Goal: Task Accomplishment & Management: Manage account settings

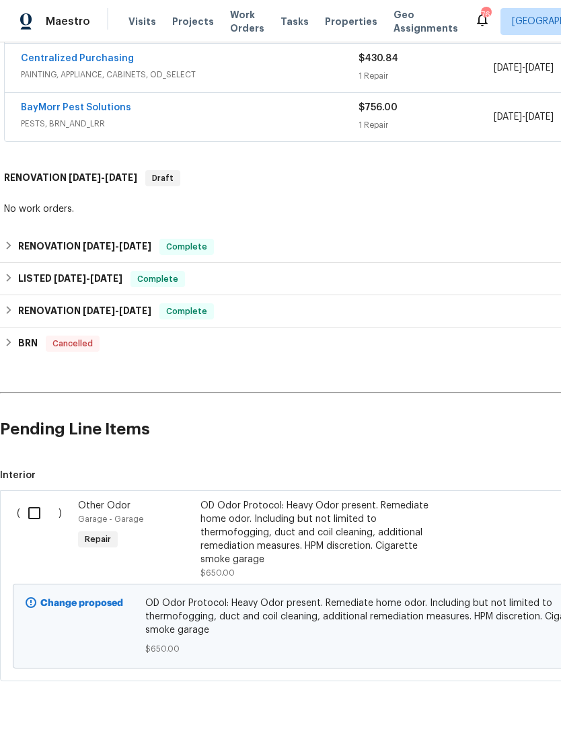
scroll to position [698, 0]
click at [34, 512] on input "checkbox" at bounding box center [39, 513] width 38 height 28
checkbox input "true"
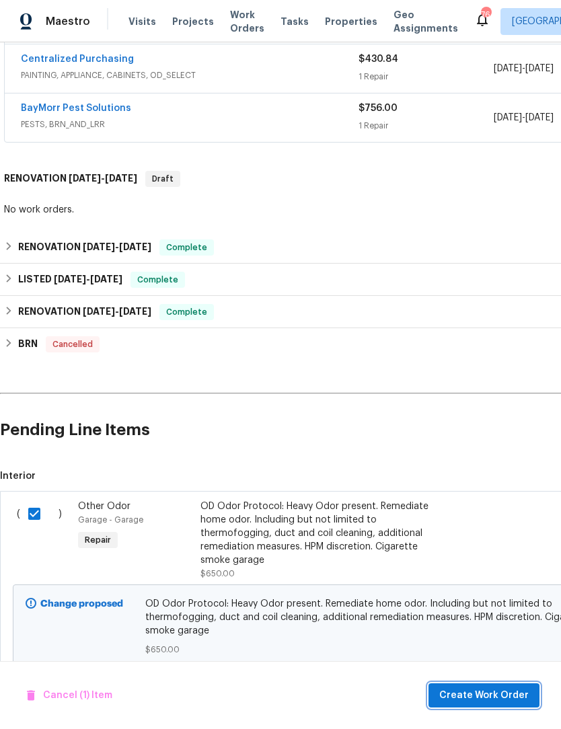
click at [504, 693] on span "Create Work Order" at bounding box center [483, 695] width 89 height 17
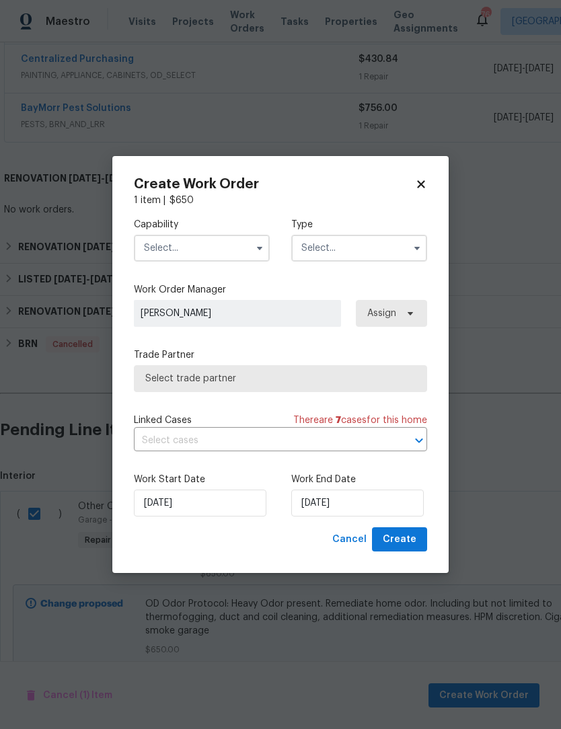
click at [251, 250] on button "button" at bounding box center [259, 248] width 16 height 16
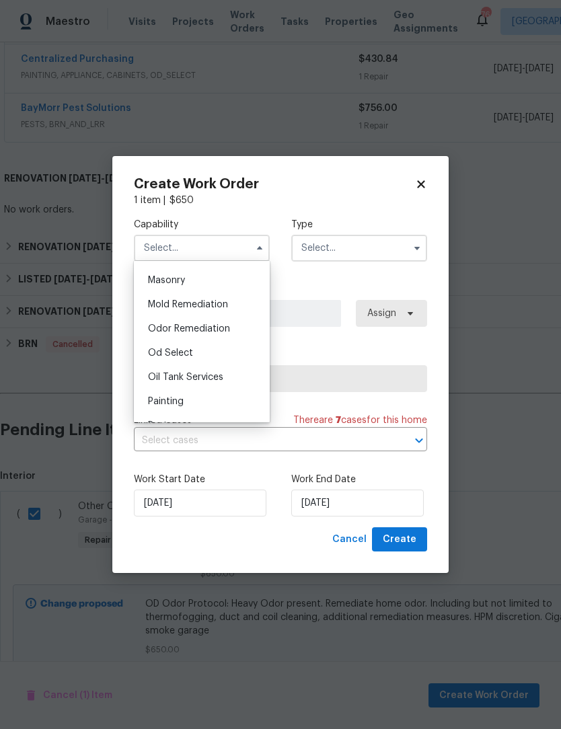
scroll to position [1017, 0]
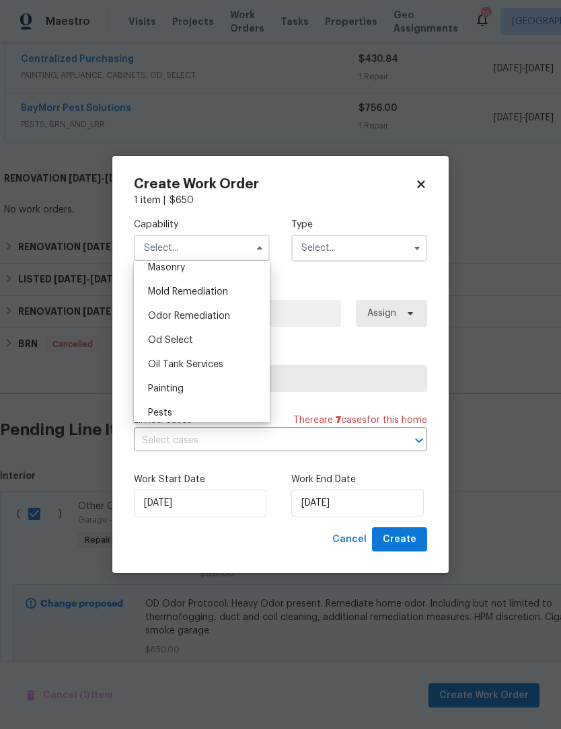
click at [222, 317] on span "Odor Remediation" at bounding box center [189, 315] width 82 height 9
type input "Odor Remediation"
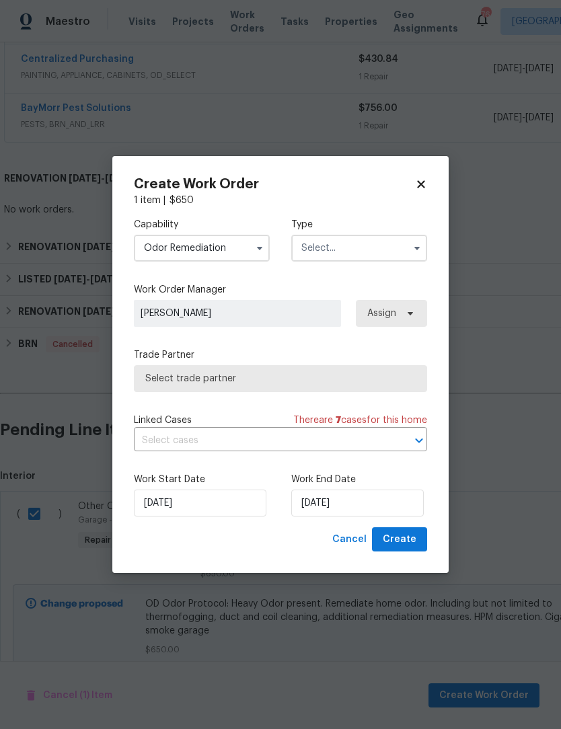
click at [415, 247] on icon "button" at bounding box center [416, 248] width 5 height 3
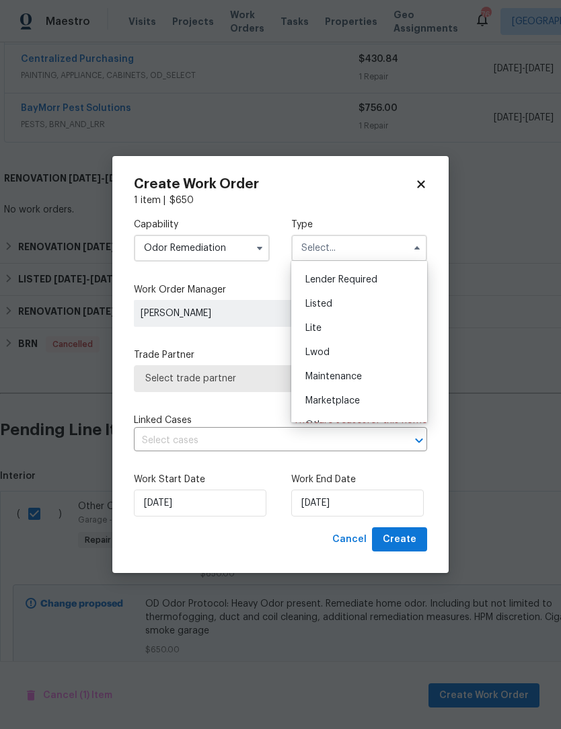
scroll to position [102, 0]
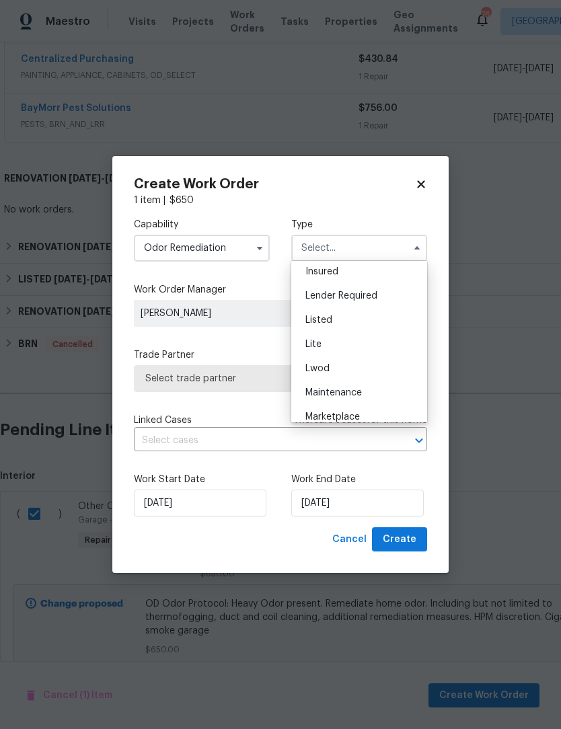
click at [342, 321] on div "Listed" at bounding box center [358, 320] width 129 height 24
type input "Listed"
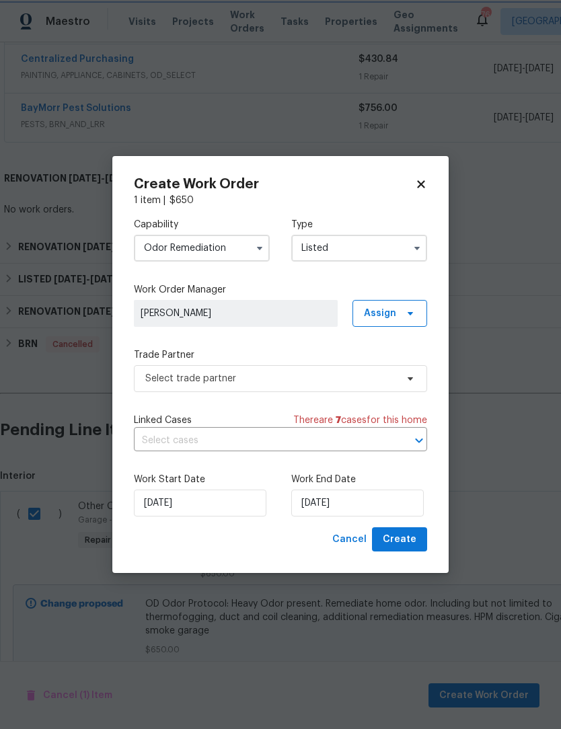
scroll to position [0, 0]
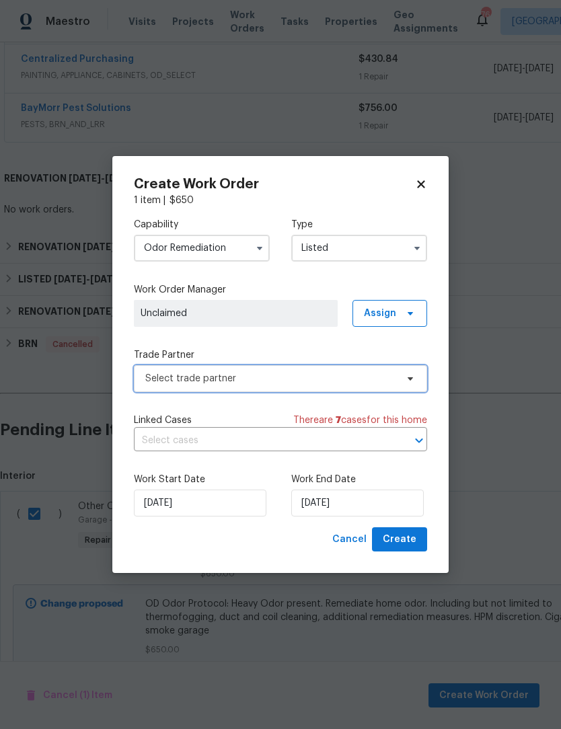
click at [413, 379] on icon at bounding box center [410, 378] width 11 height 11
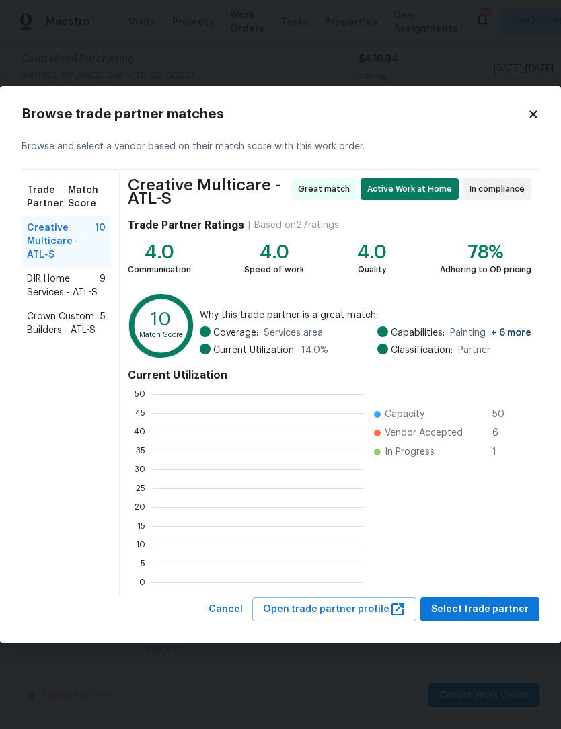
scroll to position [188, 211]
click at [53, 287] on span "DIR Home Services - ATL-S" at bounding box center [63, 285] width 73 height 27
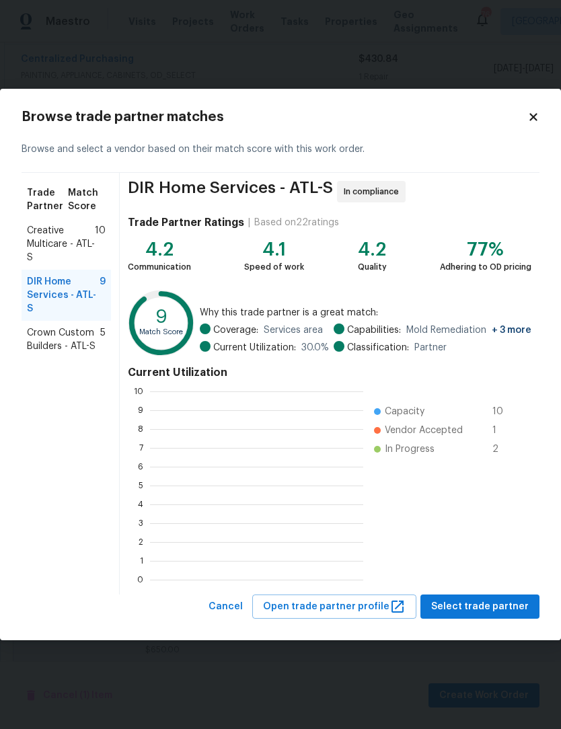
scroll to position [188, 213]
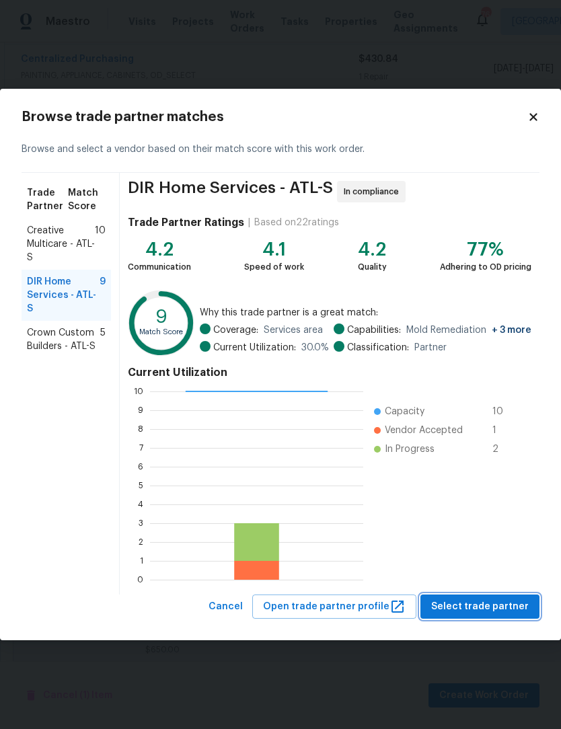
click at [495, 607] on span "Select trade partner" at bounding box center [479, 606] width 97 height 17
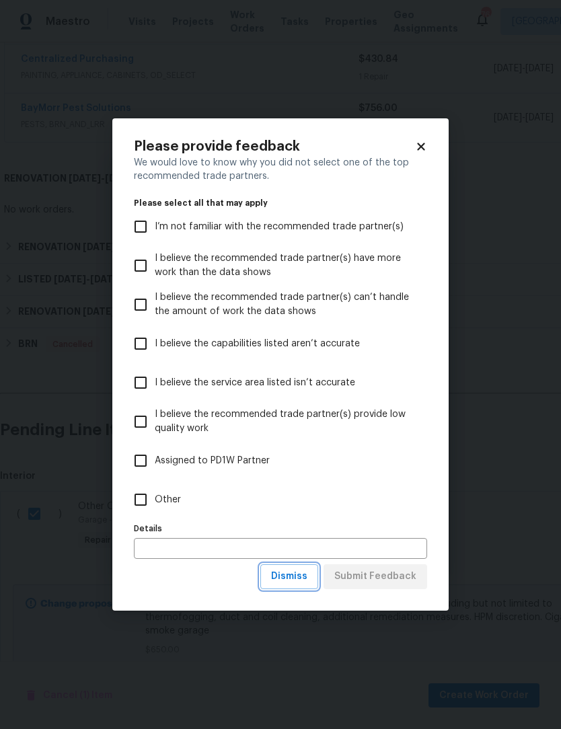
click at [305, 577] on span "Dismiss" at bounding box center [289, 576] width 36 height 17
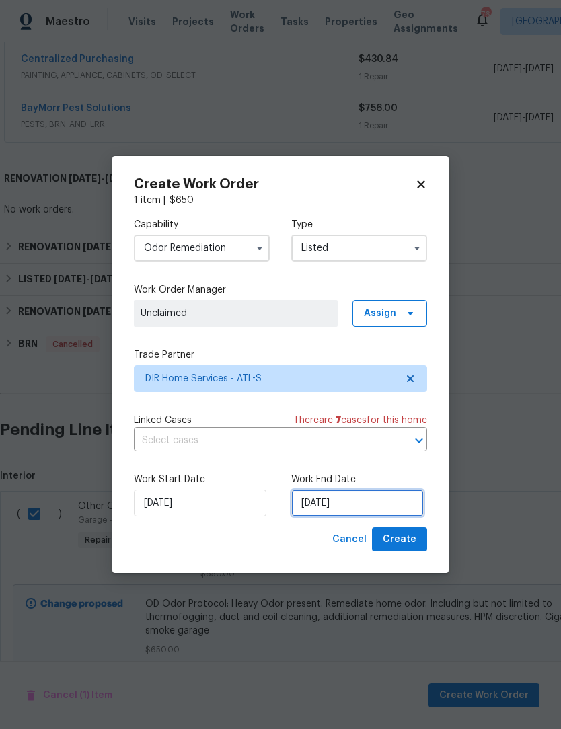
click at [370, 507] on input "[DATE]" at bounding box center [357, 502] width 132 height 27
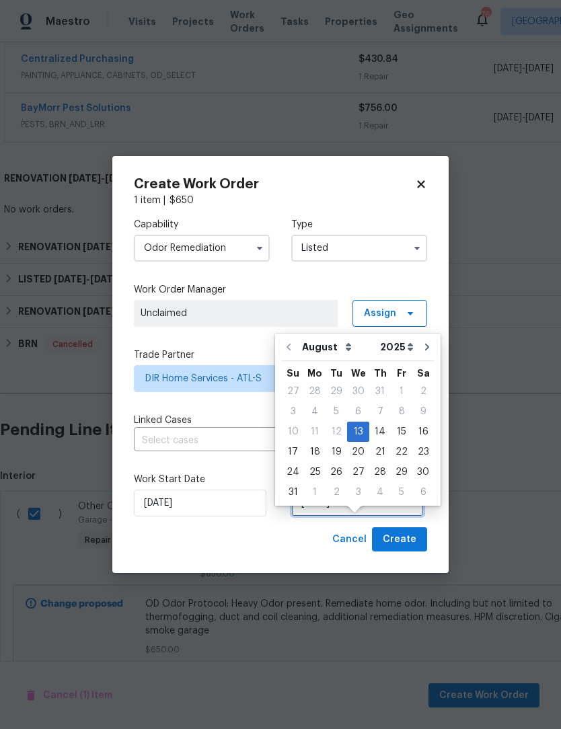
scroll to position [25, 0]
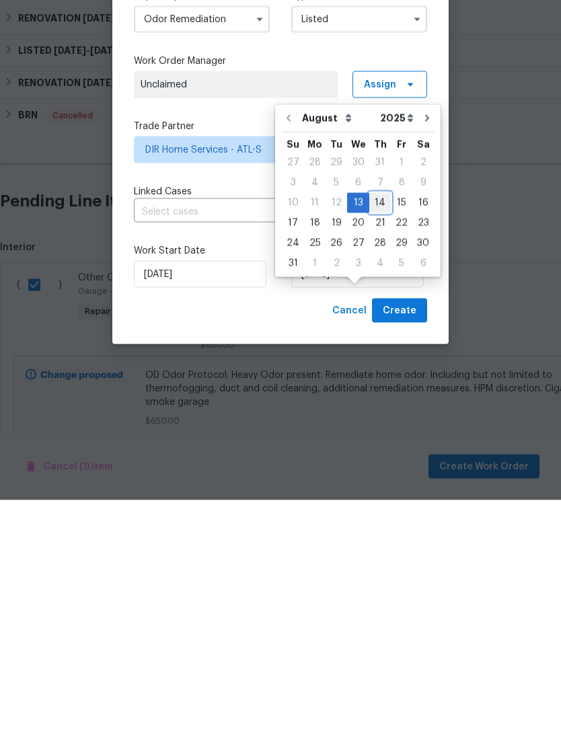
click at [371, 422] on div "14" at bounding box center [380, 431] width 22 height 19
type input "[DATE]"
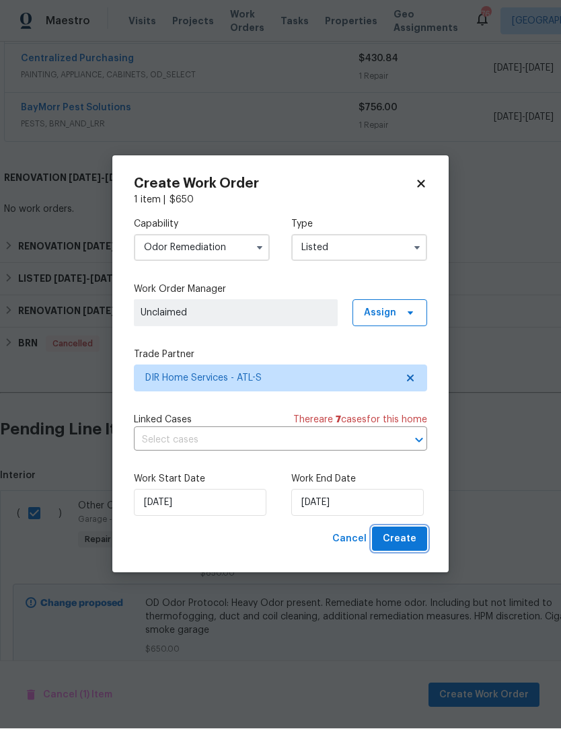
click at [407, 534] on span "Create" at bounding box center [400, 539] width 34 height 17
checkbox input "false"
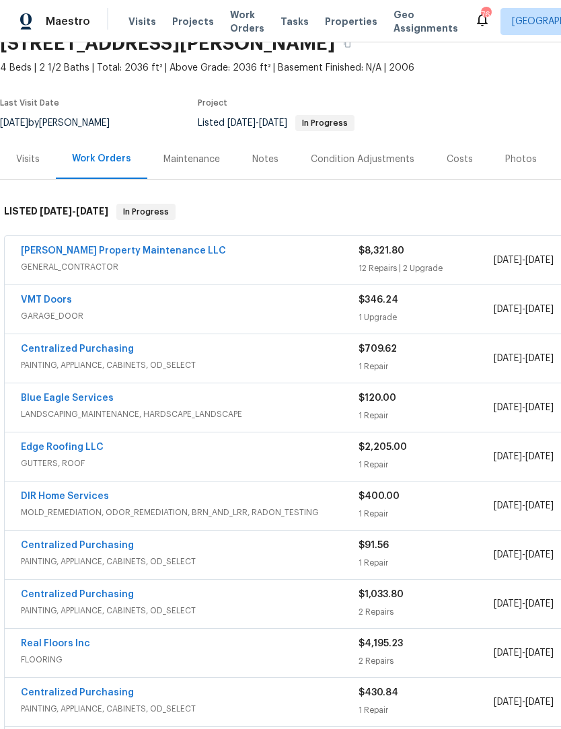
scroll to position [0, 0]
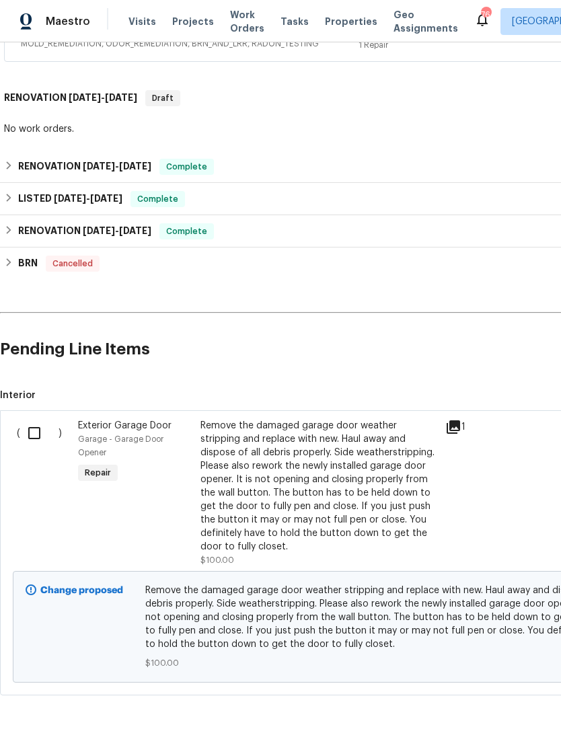
scroll to position [825, 0]
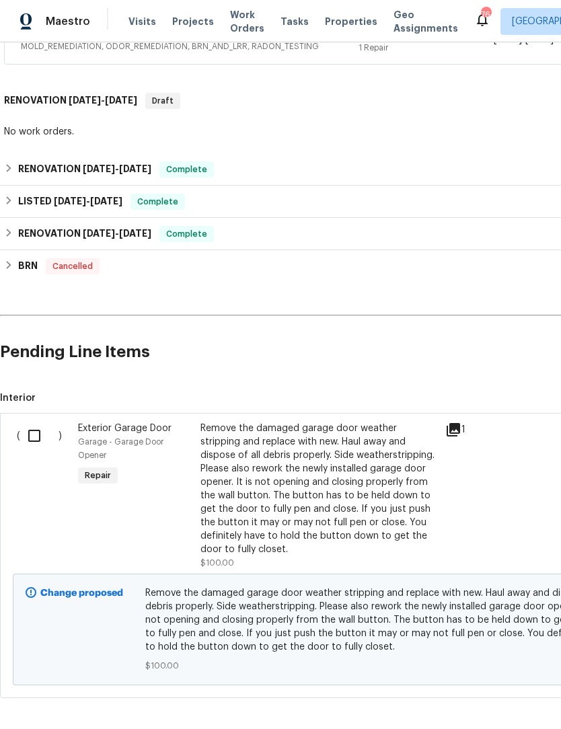
click at [32, 439] on input "checkbox" at bounding box center [39, 436] width 38 height 28
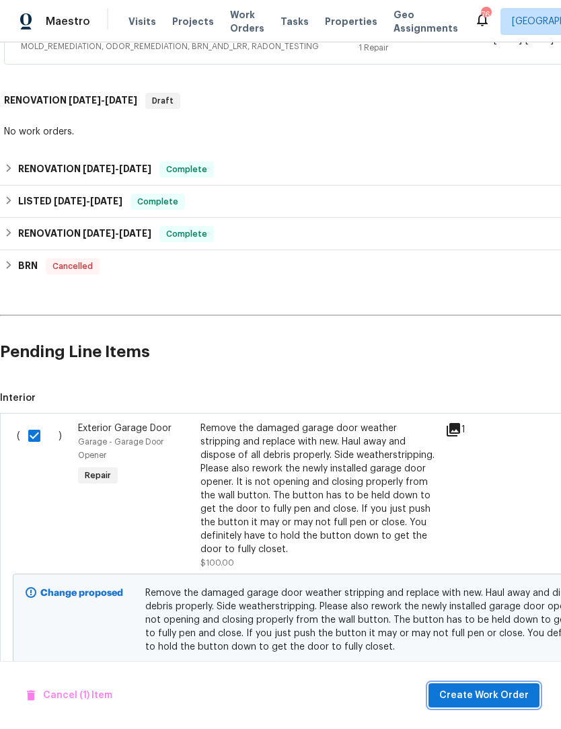
click at [492, 698] on span "Create Work Order" at bounding box center [483, 695] width 89 height 17
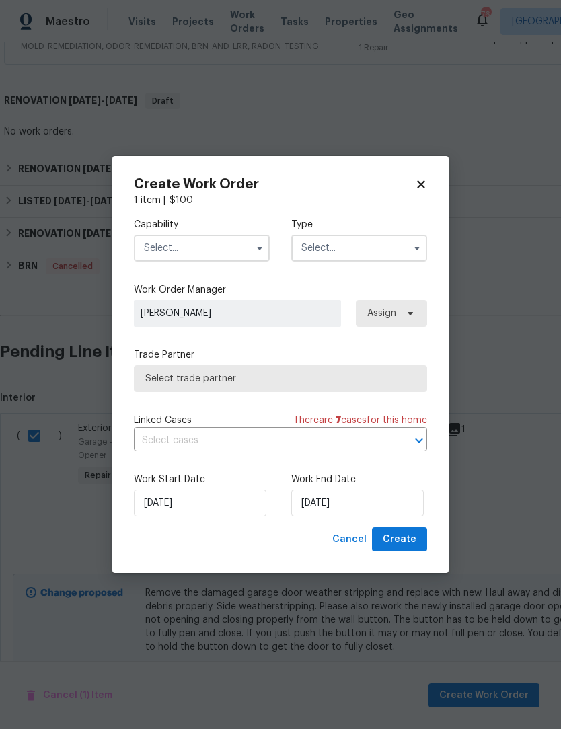
checkbox input "false"
click at [255, 252] on icon "button" at bounding box center [259, 248] width 11 height 11
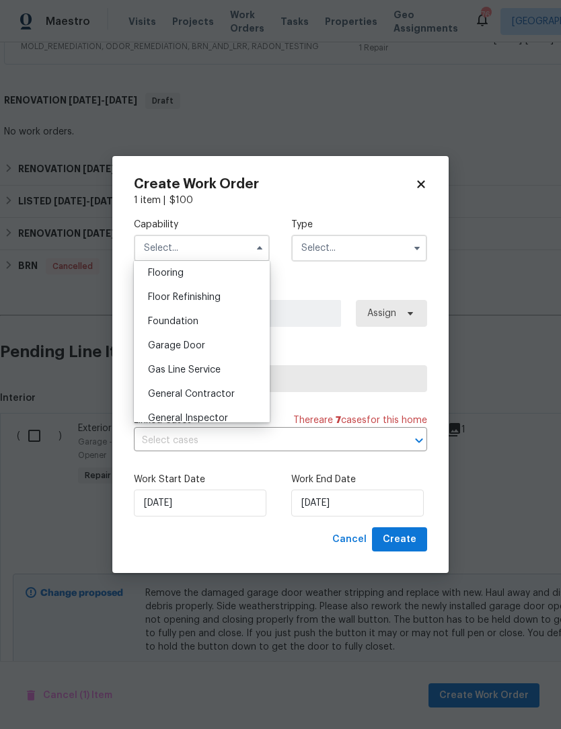
scroll to position [536, 0]
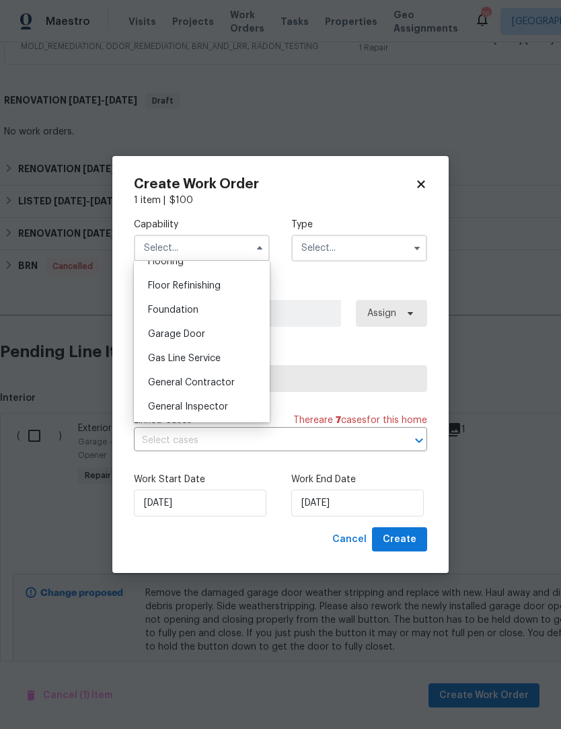
click at [209, 338] on div "Garage Door" at bounding box center [201, 334] width 129 height 24
type input "Garage Door"
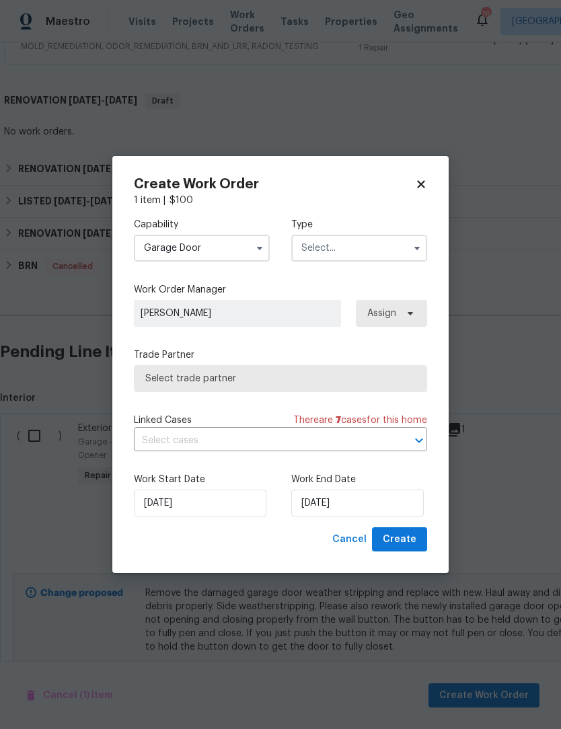
click at [413, 245] on icon "button" at bounding box center [416, 248] width 11 height 11
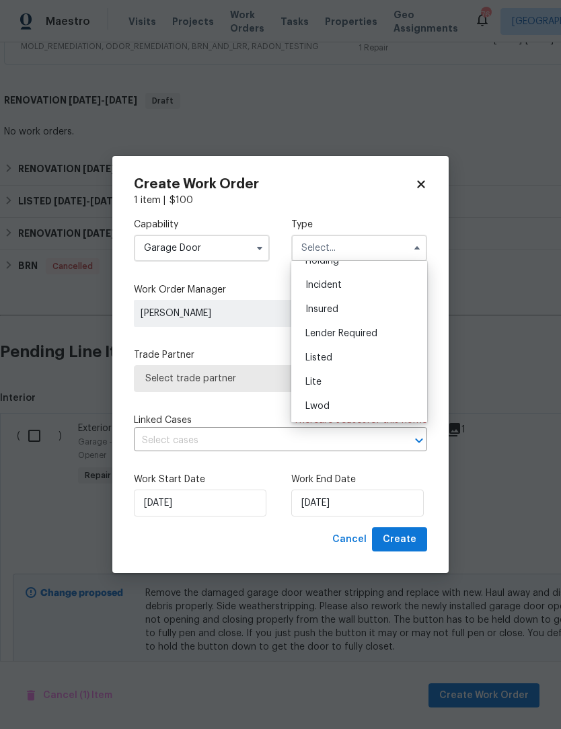
scroll to position [66, 0]
click at [337, 357] on div "Listed" at bounding box center [358, 356] width 129 height 24
type input "Listed"
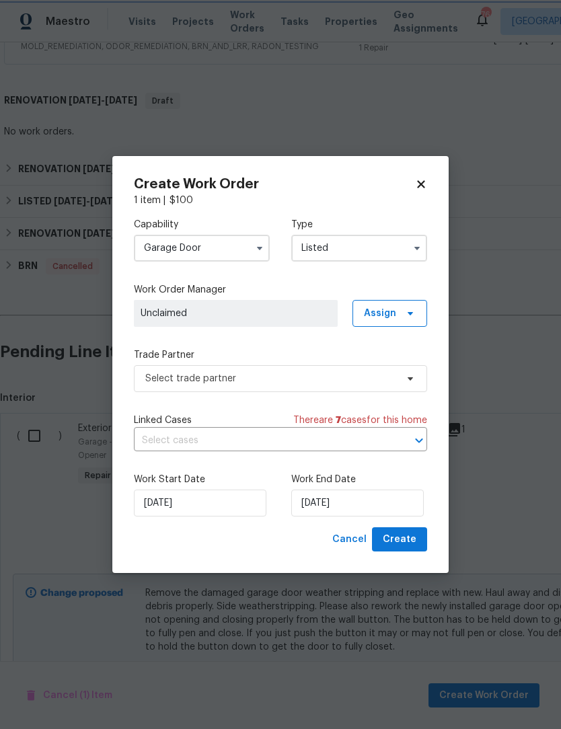
scroll to position [0, 0]
click at [216, 506] on input "[DATE]" at bounding box center [200, 502] width 132 height 27
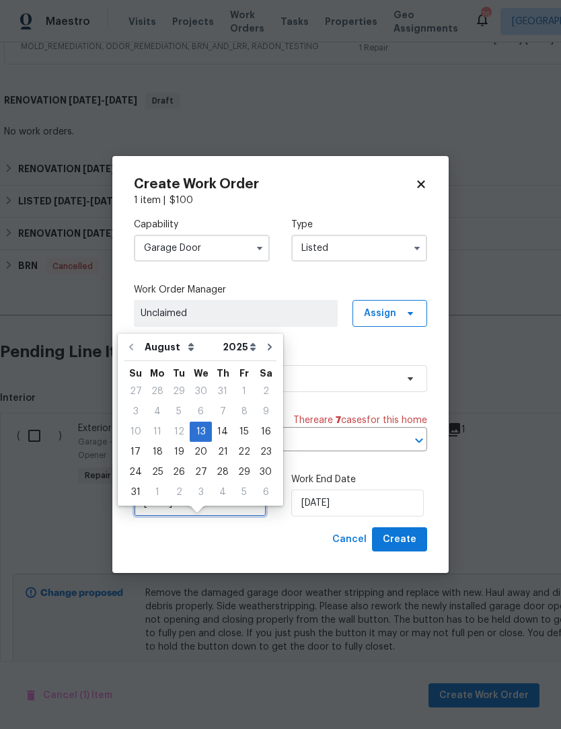
scroll to position [25, 0]
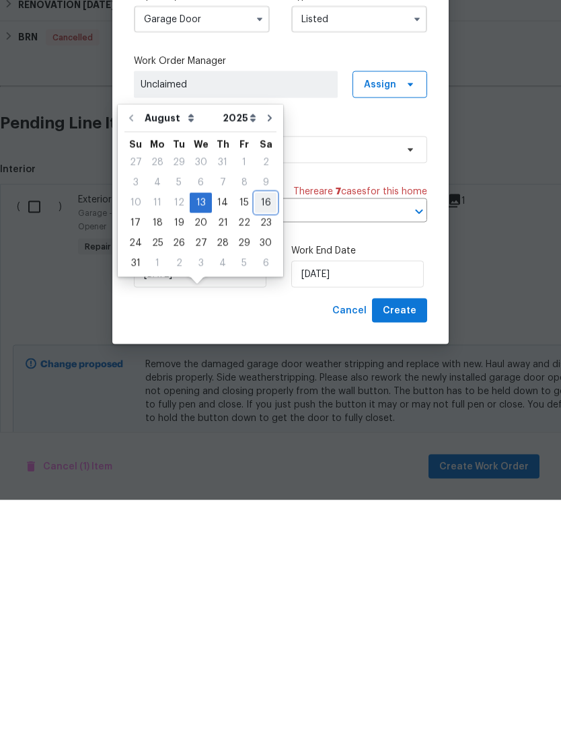
click at [264, 422] on div "16" at bounding box center [266, 431] width 22 height 19
type input "8/16/2025"
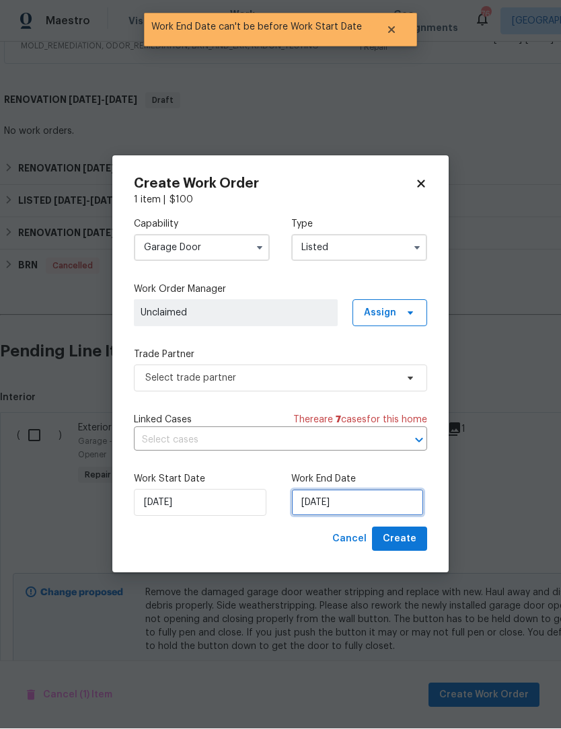
click at [354, 508] on input "8/16/2025" at bounding box center [357, 502] width 132 height 27
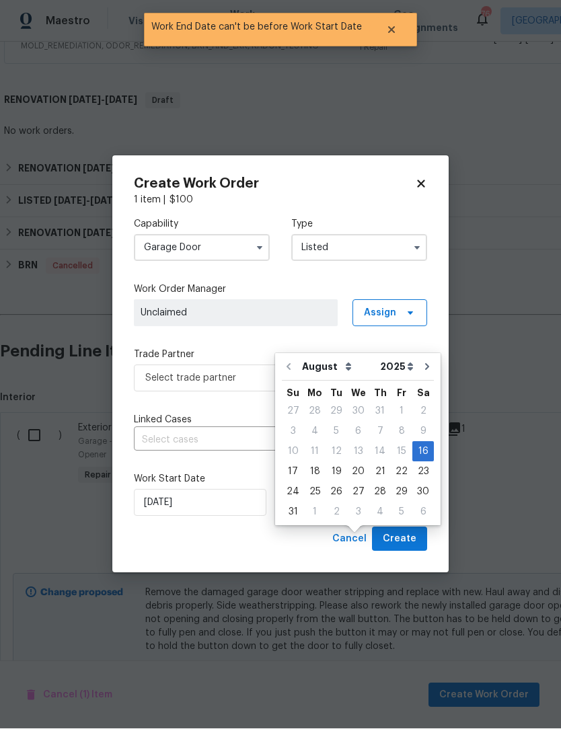
scroll to position [45, 0]
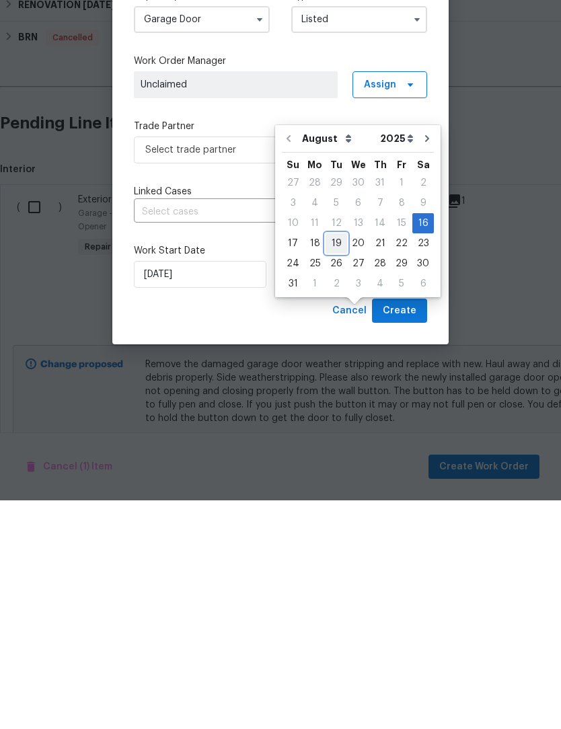
click at [335, 463] on div "19" at bounding box center [336, 472] width 22 height 19
type input "8/19/2025"
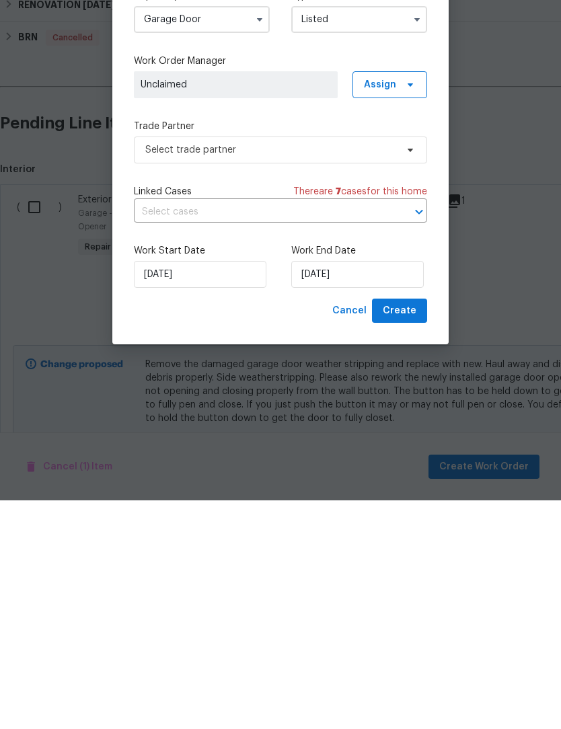
scroll to position [44, 0]
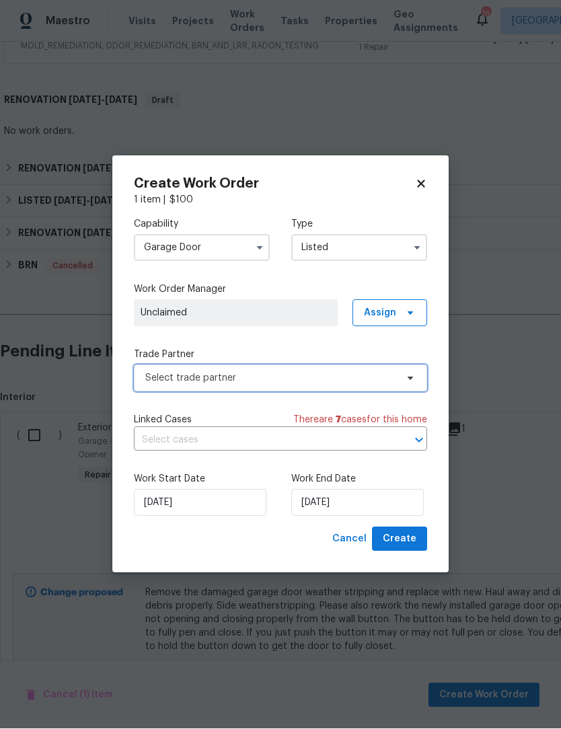
click at [413, 379] on icon at bounding box center [410, 378] width 11 height 11
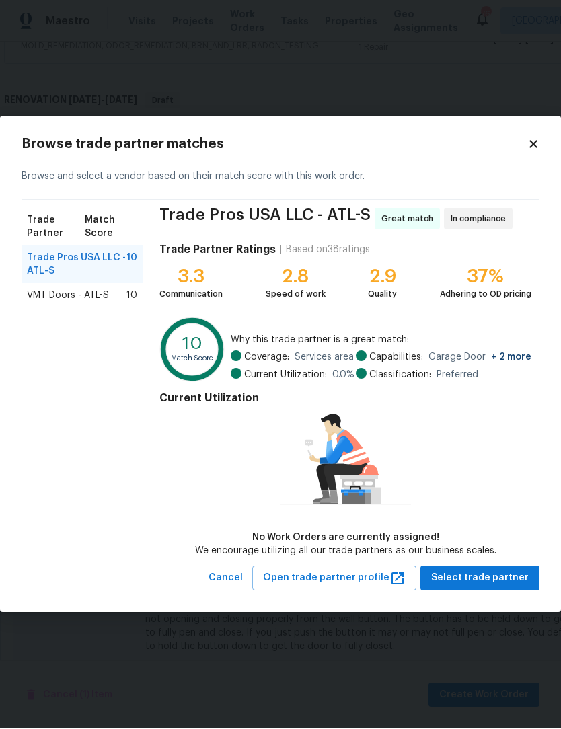
click at [103, 287] on div "VMT Doors - ATL-S 10" at bounding box center [82, 296] width 121 height 24
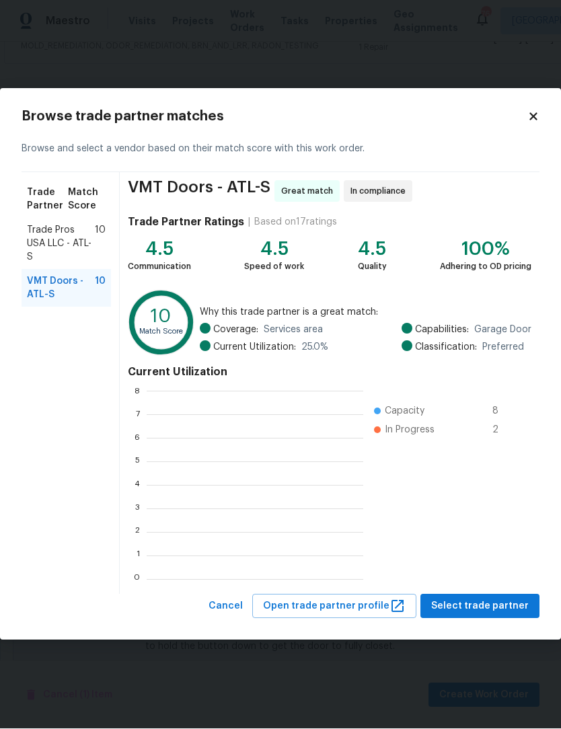
scroll to position [1, 1]
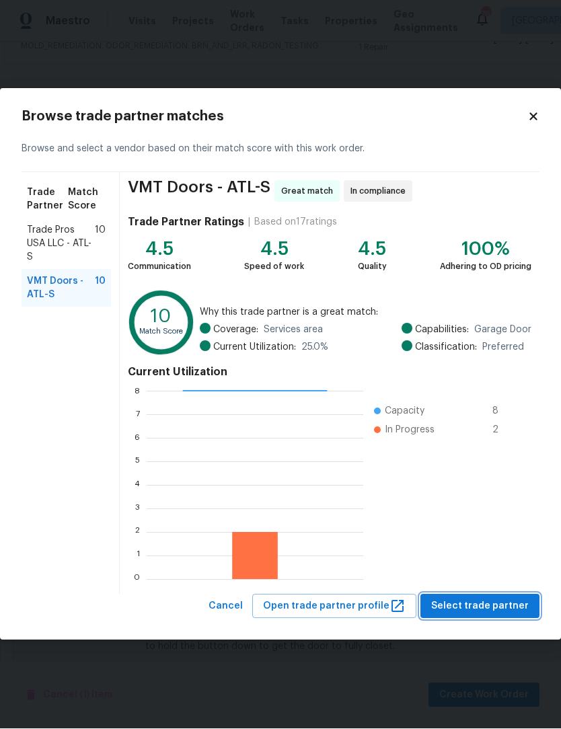
click at [499, 604] on span "Select trade partner" at bounding box center [479, 606] width 97 height 17
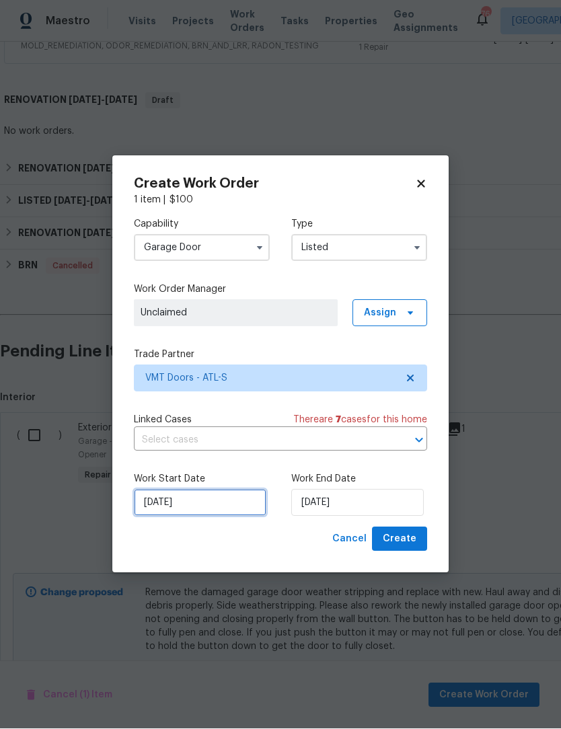
click at [206, 500] on input "8/16/2025" at bounding box center [200, 502] width 132 height 27
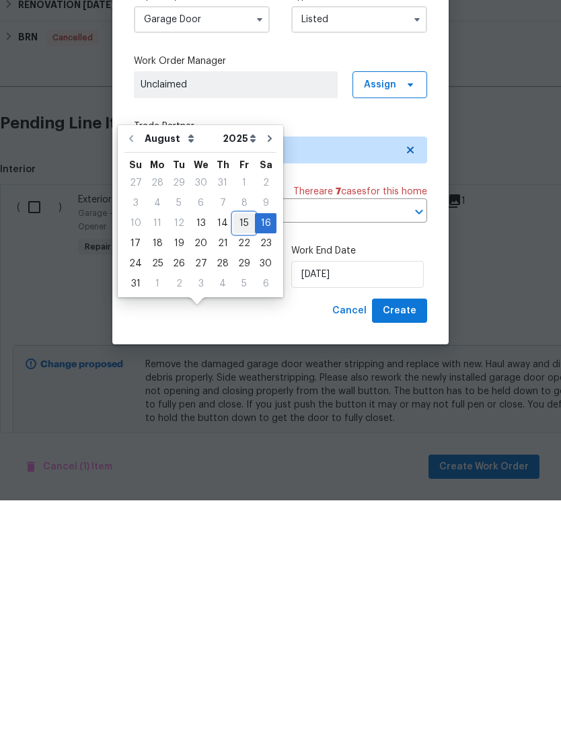
click at [237, 442] on div "15" at bounding box center [244, 451] width 22 height 19
type input "[DATE]"
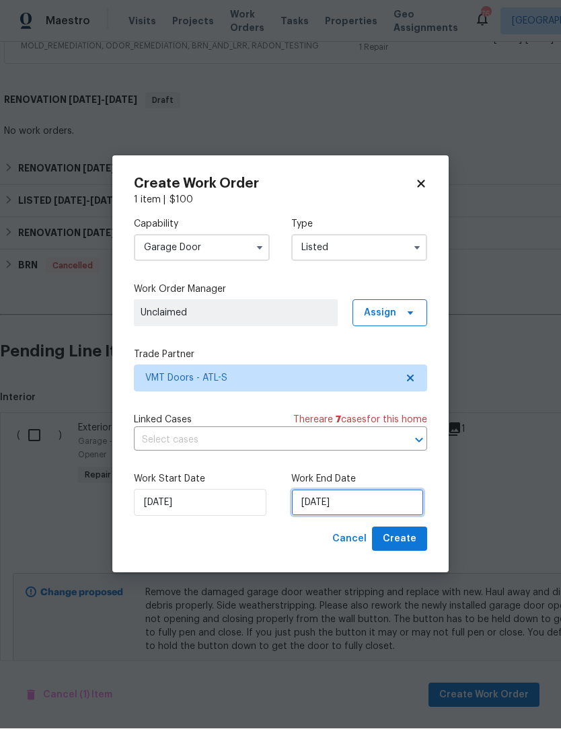
click at [359, 503] on input "8/19/2025" at bounding box center [357, 502] width 132 height 27
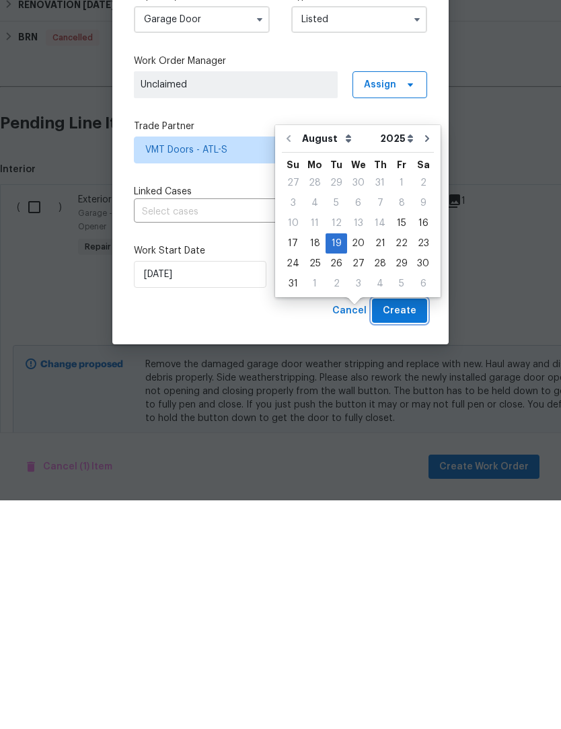
click at [413, 527] on button "Create" at bounding box center [399, 539] width 55 height 25
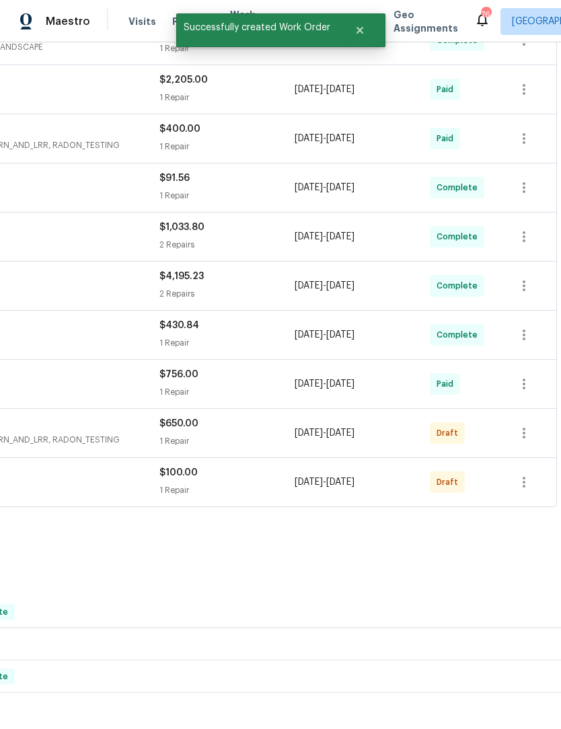
scroll to position [432, 199]
click at [518, 474] on icon "button" at bounding box center [524, 482] width 16 height 16
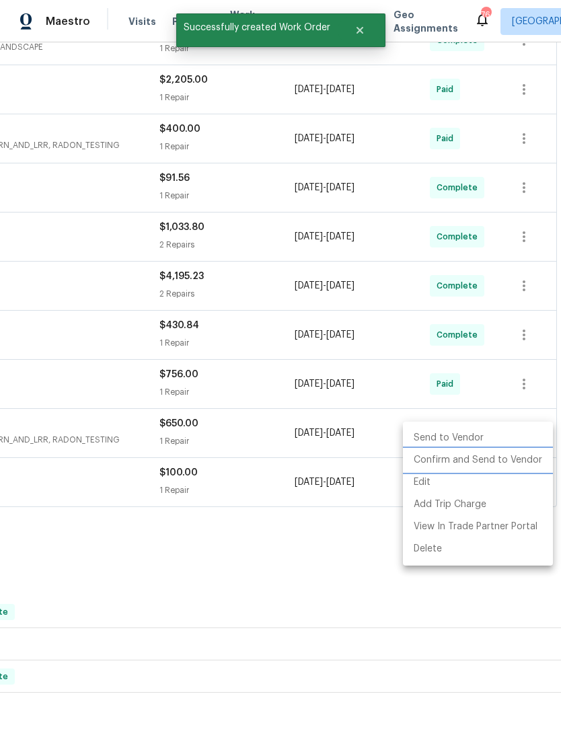
click at [490, 460] on li "Confirm and Send to Vendor" at bounding box center [478, 460] width 150 height 22
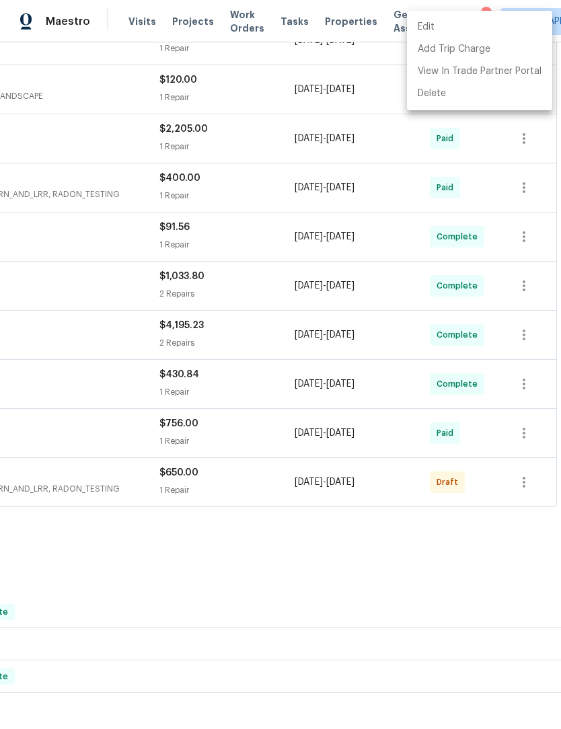
click at [520, 437] on div at bounding box center [280, 364] width 561 height 729
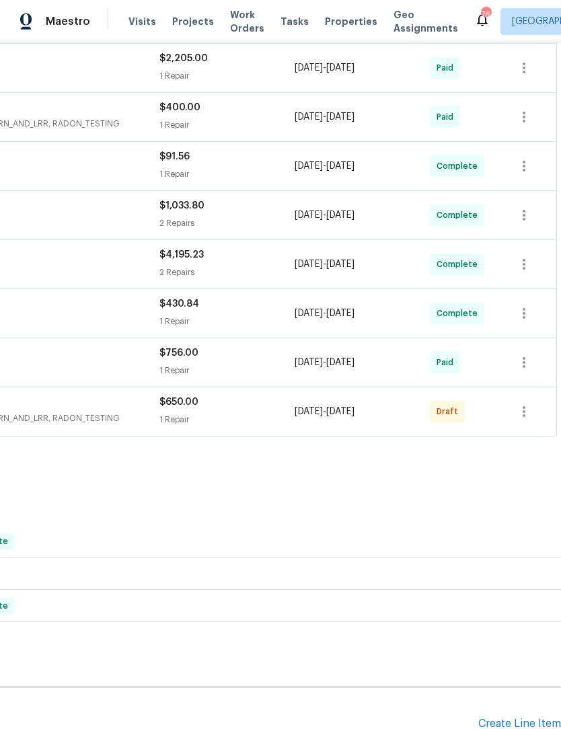
scroll to position [502, 199]
click at [527, 403] on icon "button" at bounding box center [524, 411] width 16 height 16
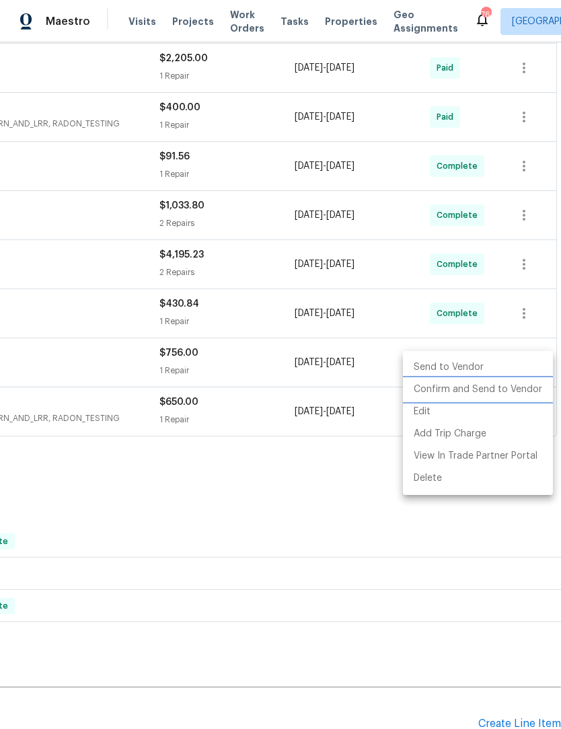
click at [492, 390] on li "Confirm and Send to Vendor" at bounding box center [478, 389] width 150 height 22
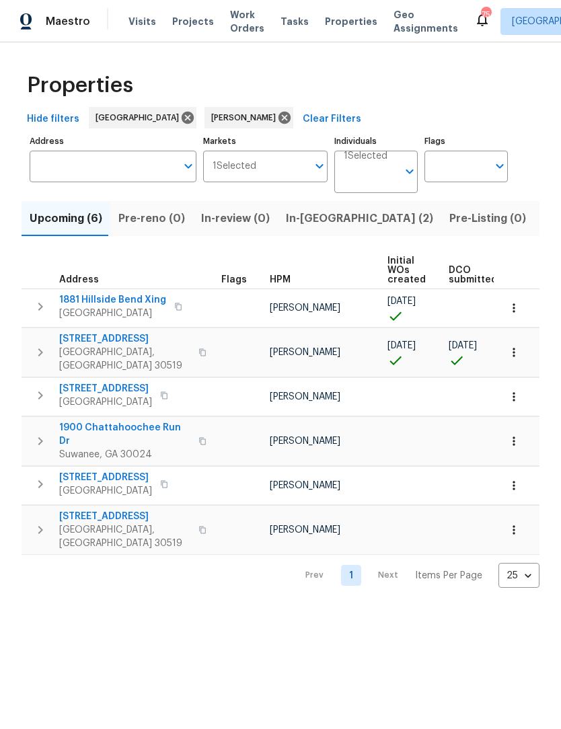
click at [542, 222] on span "Listed (13)" at bounding box center [569, 218] width 55 height 19
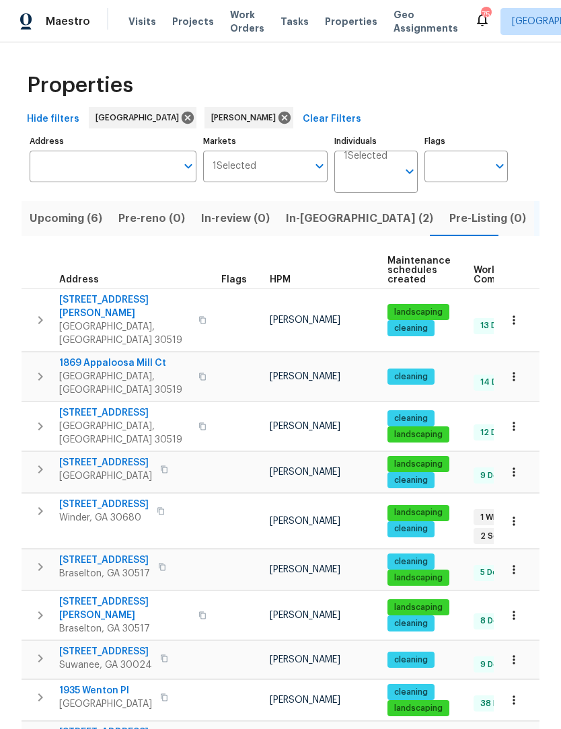
click at [88, 497] on span "532 Hemlock Dr" at bounding box center [103, 503] width 89 height 13
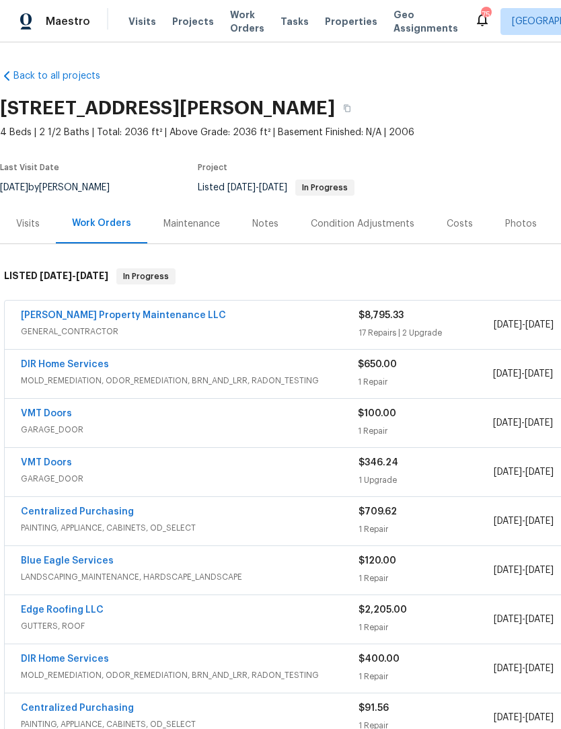
click at [141, 319] on link "[PERSON_NAME] Property Maintenance LLC" at bounding box center [123, 315] width 205 height 9
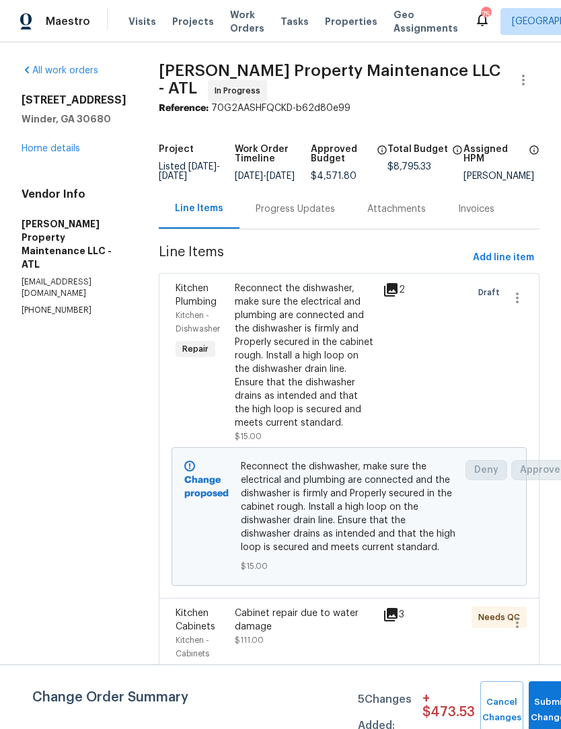
click at [322, 216] on div "Progress Updates" at bounding box center [294, 208] width 79 height 13
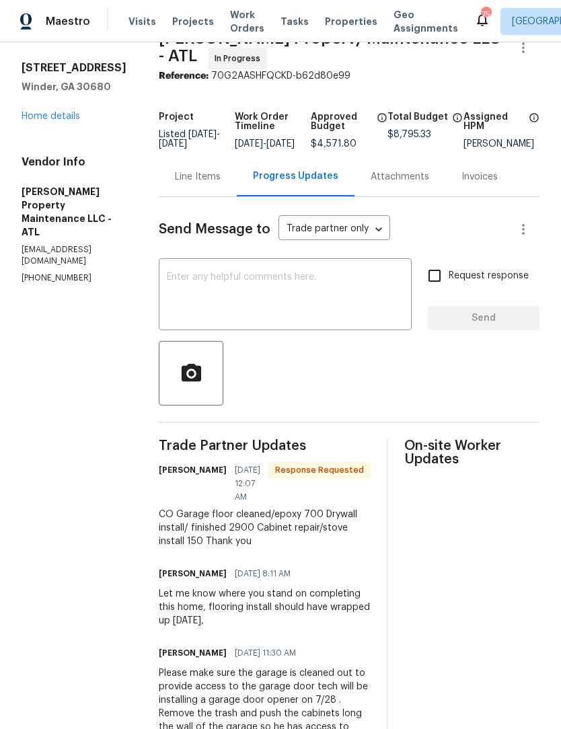
scroll to position [30, 0]
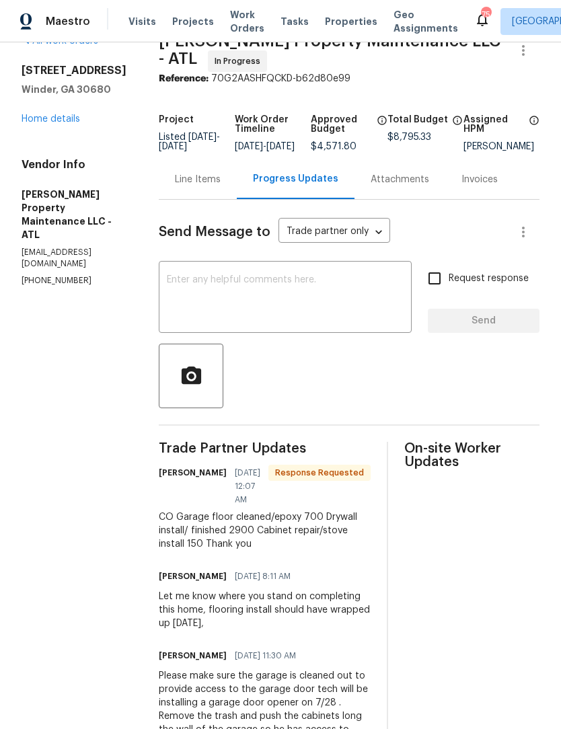
click at [256, 297] on textarea at bounding box center [285, 298] width 237 height 47
click at [235, 292] on textarea at bounding box center [285, 298] width 237 height 47
paste textarea "Winder House – Punch List 1. Garage Floor Epoxy & Preparation • Repair all crac…"
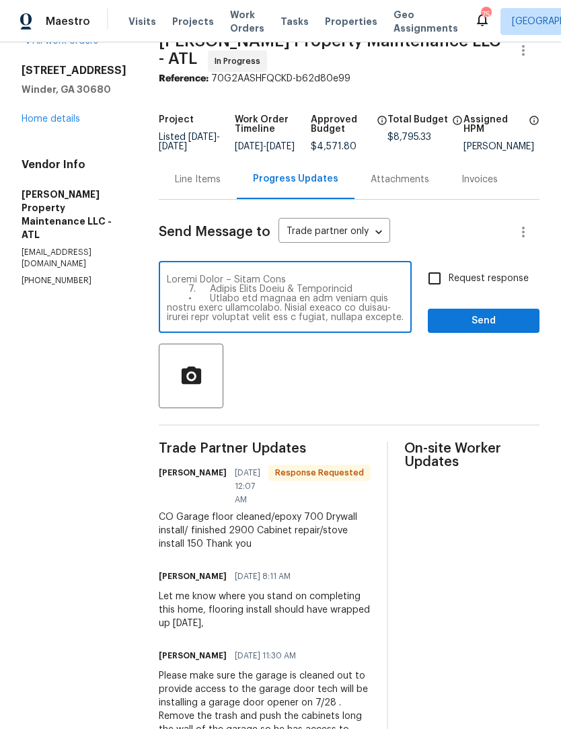
scroll to position [508, 0]
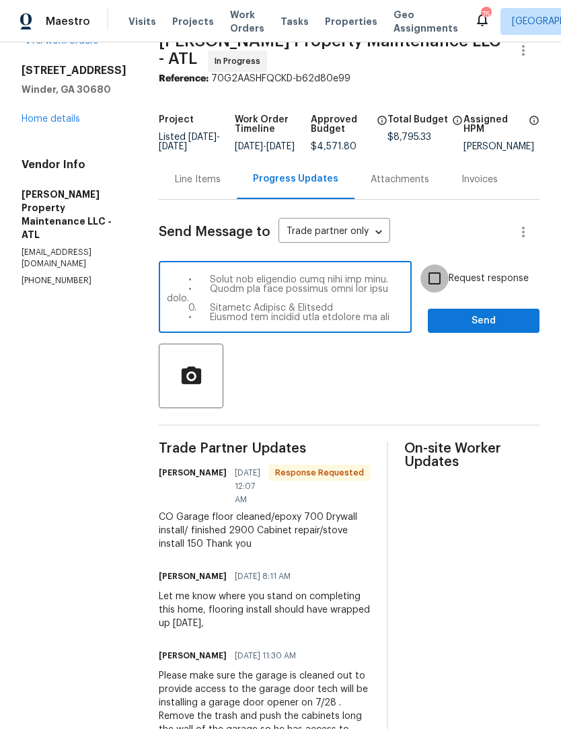
type textarea "Winder House – Punch List 1. Garage Floor Epoxy & Preparation • Repair all crac…"
click at [434, 292] on input "Request response" at bounding box center [434, 278] width 28 height 28
checkbox input "true"
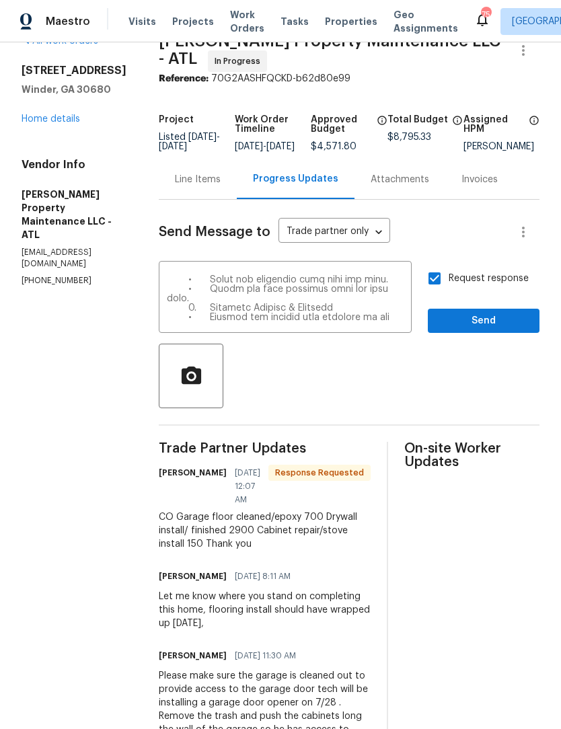
click at [360, 322] on textarea at bounding box center [285, 298] width 237 height 47
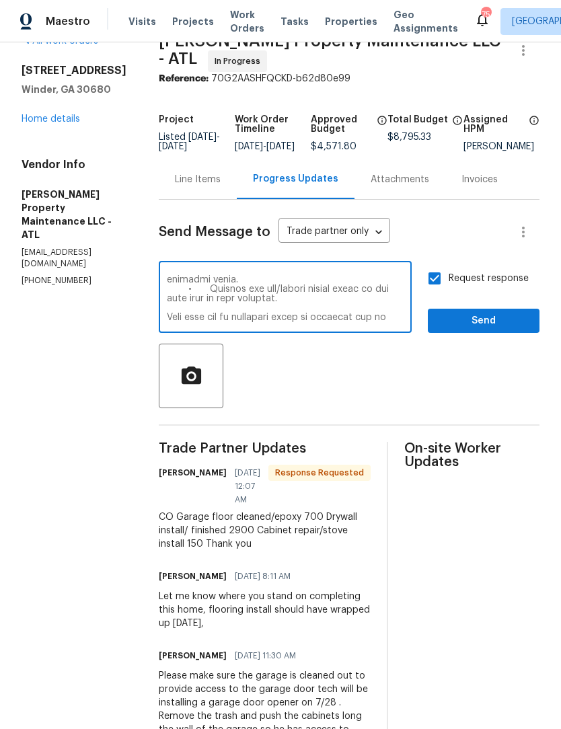
scroll to position [565, 0]
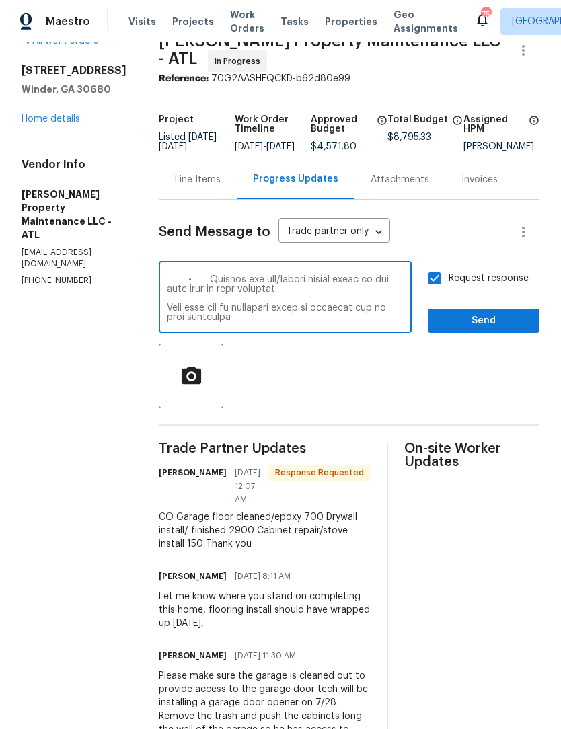
type textarea "Winder House – Punch List 1. Garage Floor Epoxy & Preparation • Repair all crac…"
click at [194, 379] on circle "button" at bounding box center [191, 376] width 6 height 6
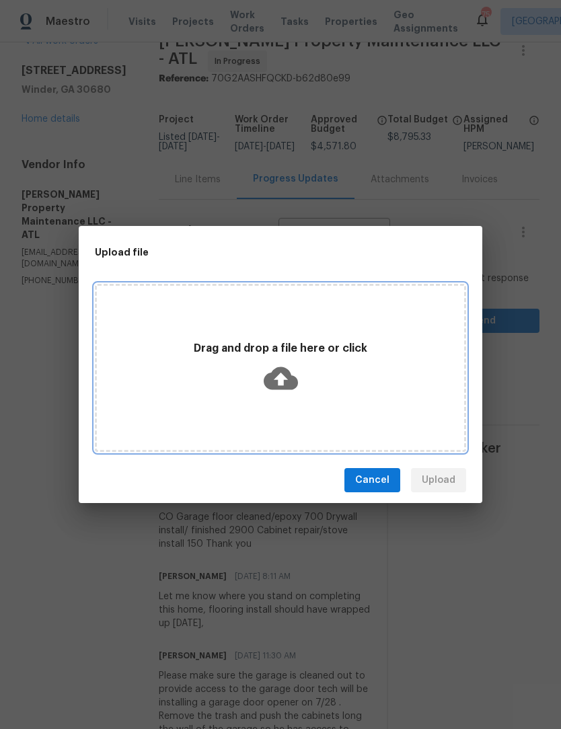
click at [274, 383] on icon at bounding box center [281, 378] width 34 height 23
click at [260, 381] on div "Drag and drop a file here or click" at bounding box center [280, 367] width 367 height 63
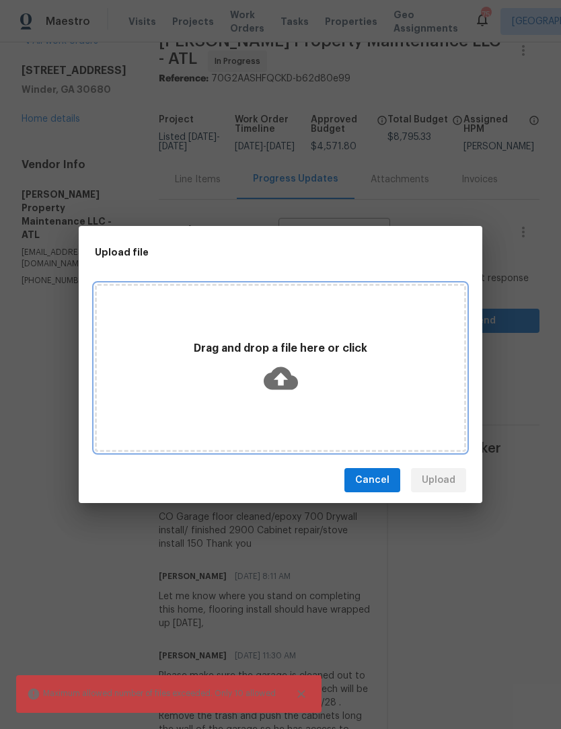
click at [286, 391] on icon at bounding box center [281, 378] width 34 height 34
click at [278, 385] on icon at bounding box center [281, 378] width 34 height 34
click at [284, 374] on icon at bounding box center [281, 378] width 34 height 23
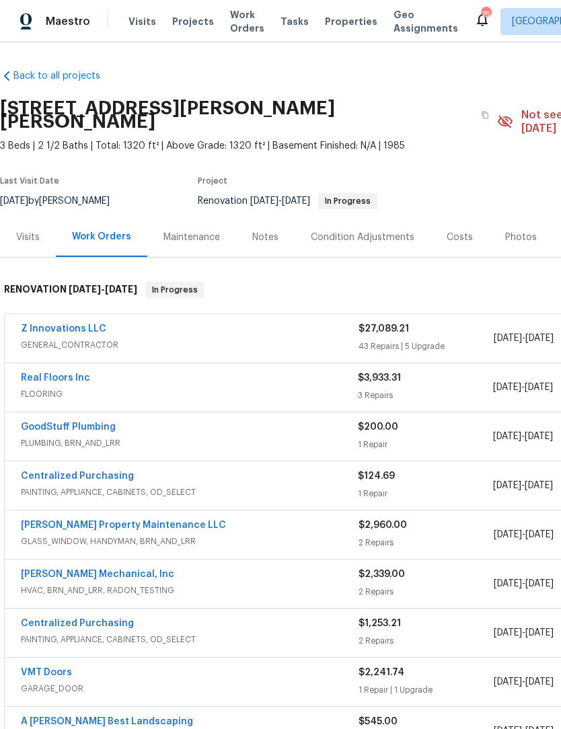
click at [67, 324] on link "Z Innovations LLC" at bounding box center [63, 328] width 85 height 9
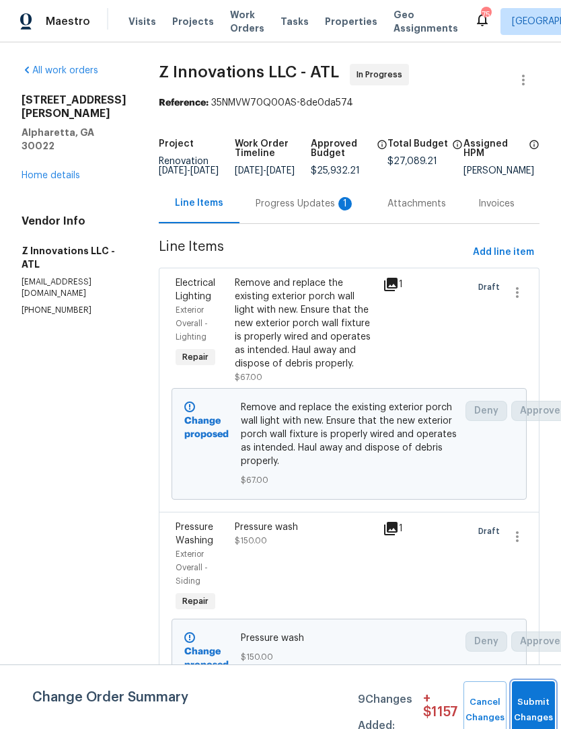
click at [536, 704] on button "Submit Changes" at bounding box center [533, 710] width 43 height 58
click at [525, 709] on span "Submit Changes" at bounding box center [533, 709] width 30 height 31
click at [525, 708] on span "Submit Changes" at bounding box center [533, 709] width 30 height 31
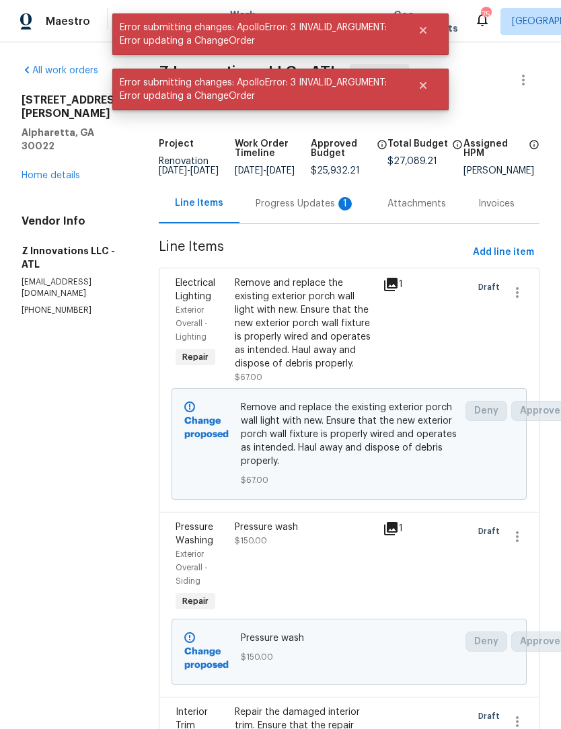
click at [302, 210] on div "Progress Updates 1" at bounding box center [304, 203] width 99 height 13
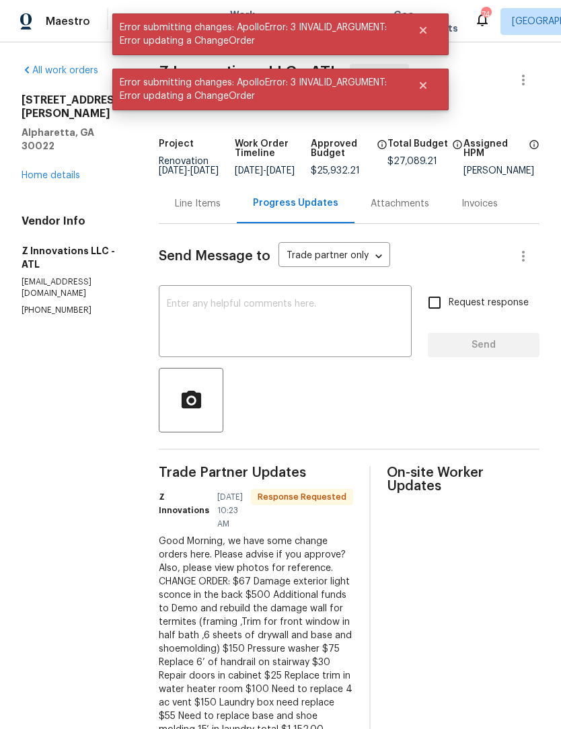
click at [309, 319] on textarea at bounding box center [285, 322] width 237 height 47
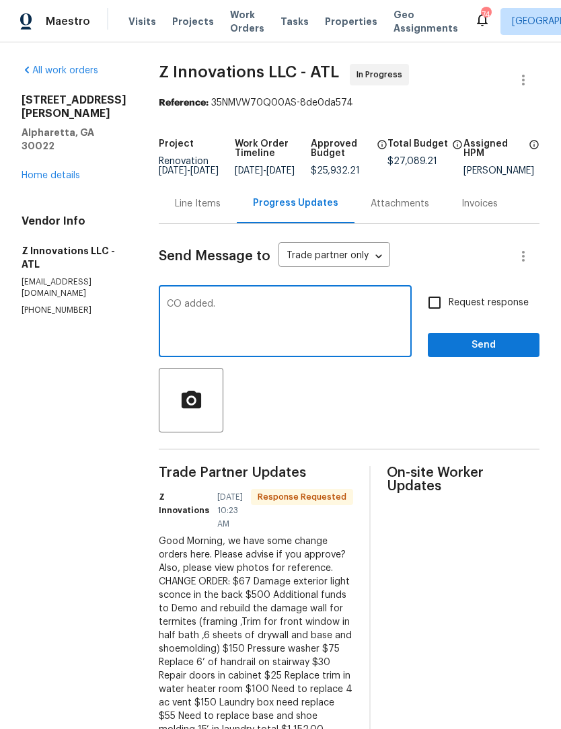
type textarea "CO added."
click at [507, 352] on span "Send" at bounding box center [483, 345] width 90 height 17
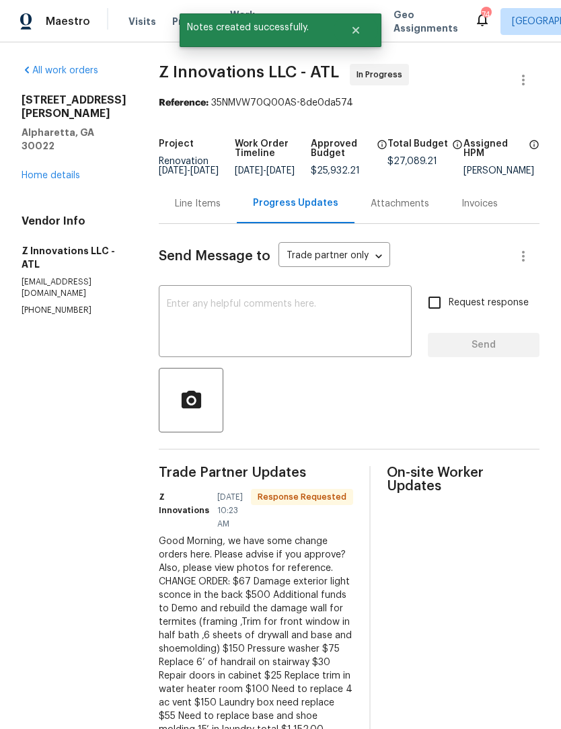
click at [57, 152] on div "10515 Colony Glen Dr Alpharetta, GA 30022 Home details" at bounding box center [74, 137] width 105 height 89
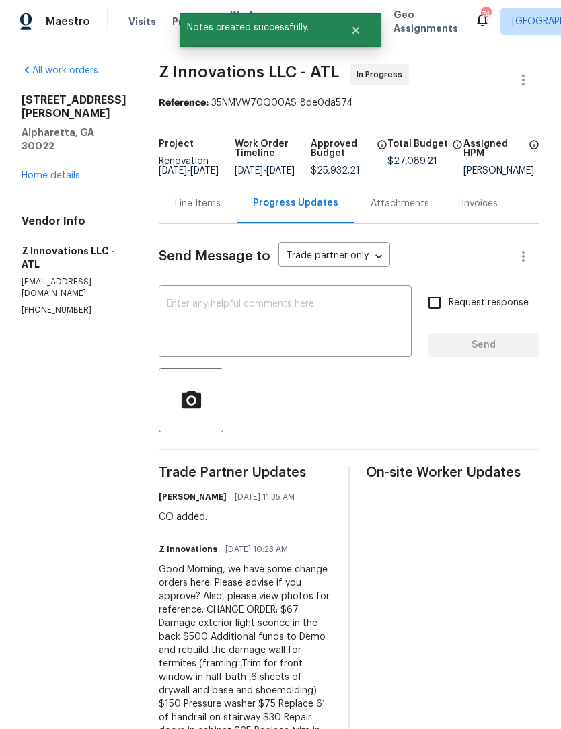
click at [61, 171] on link "Home details" at bounding box center [51, 175] width 58 height 9
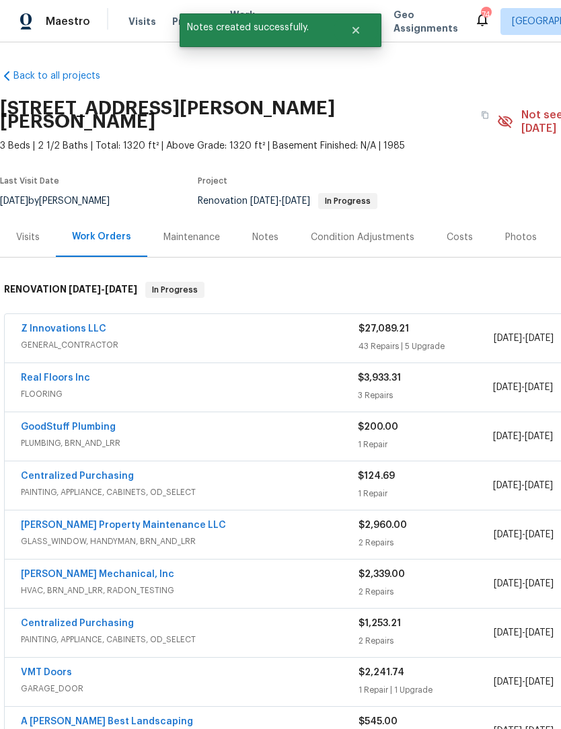
click at [263, 231] on div "Notes" at bounding box center [265, 237] width 26 height 13
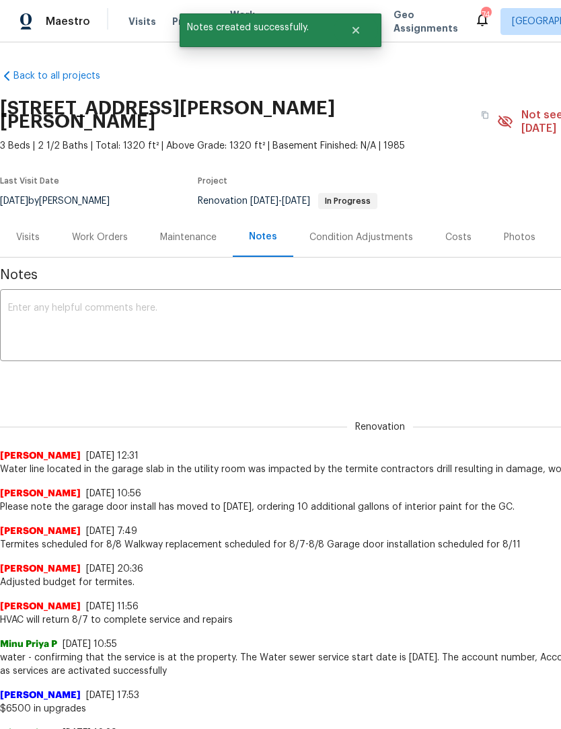
click at [155, 303] on textarea at bounding box center [380, 326] width 744 height 47
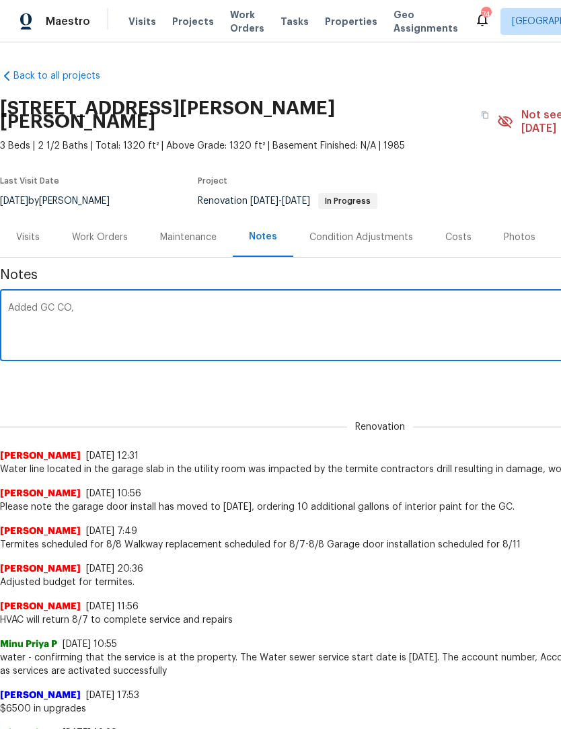
click at [121, 303] on textarea "Added GC CO," at bounding box center [380, 326] width 744 height 47
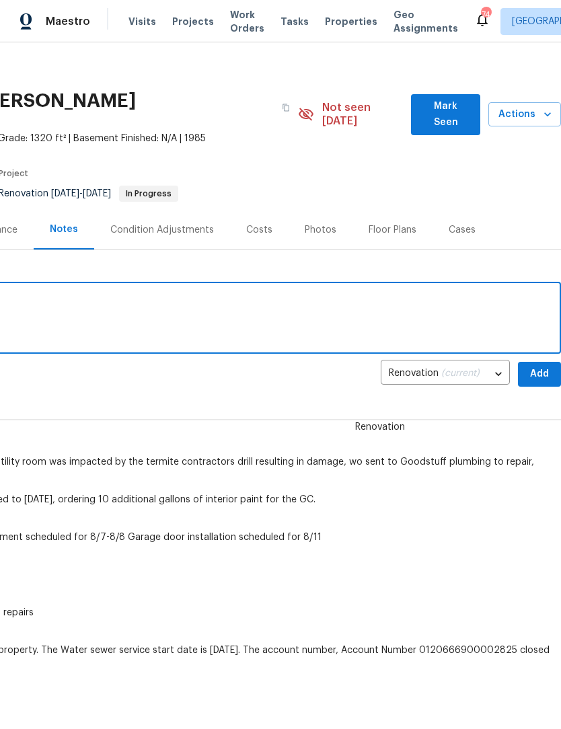
scroll to position [7, 199]
type textarea "Added GC CO’s"
click at [542, 366] on span "Add" at bounding box center [539, 374] width 22 height 17
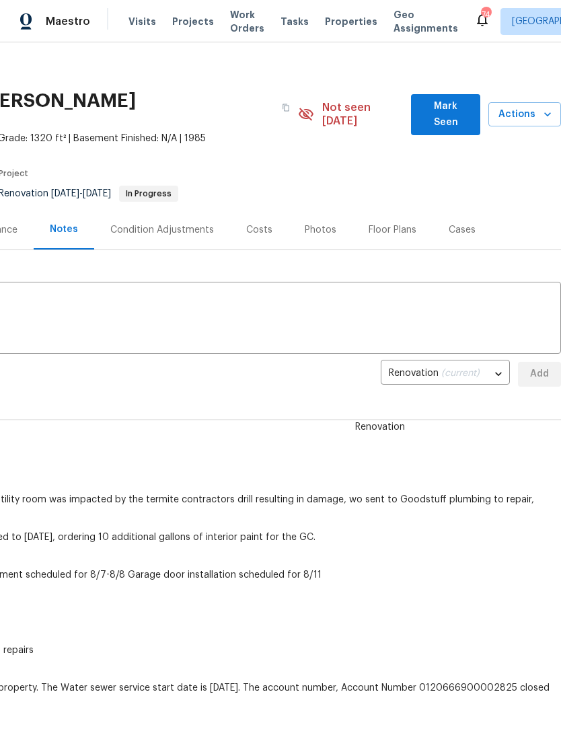
click at [450, 108] on span "Mark Seen" at bounding box center [446, 114] width 48 height 33
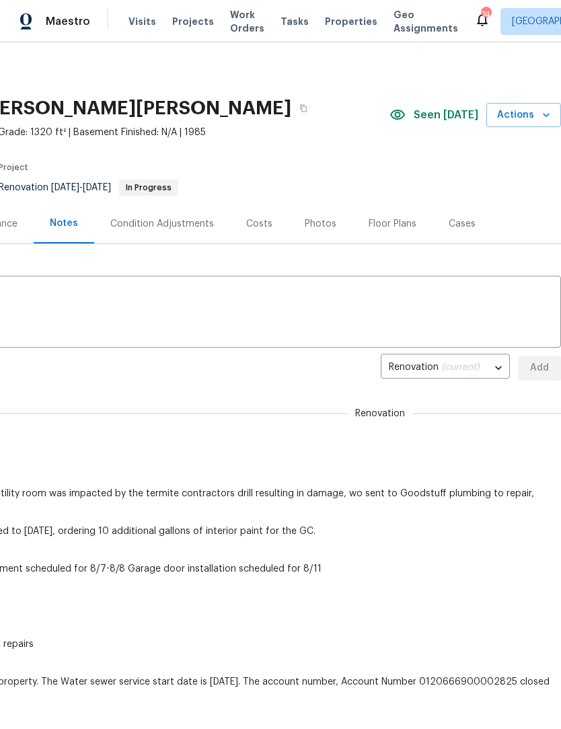
scroll to position [0, 199]
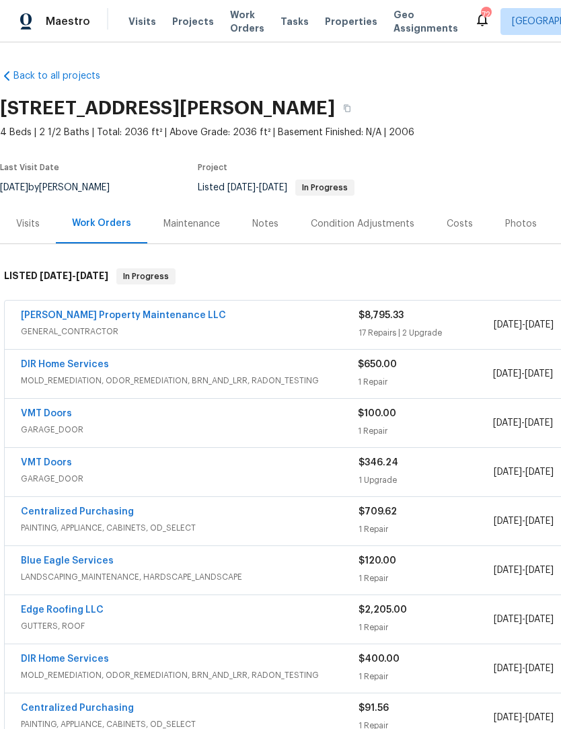
click at [524, 227] on div "Photos" at bounding box center [521, 223] width 32 height 13
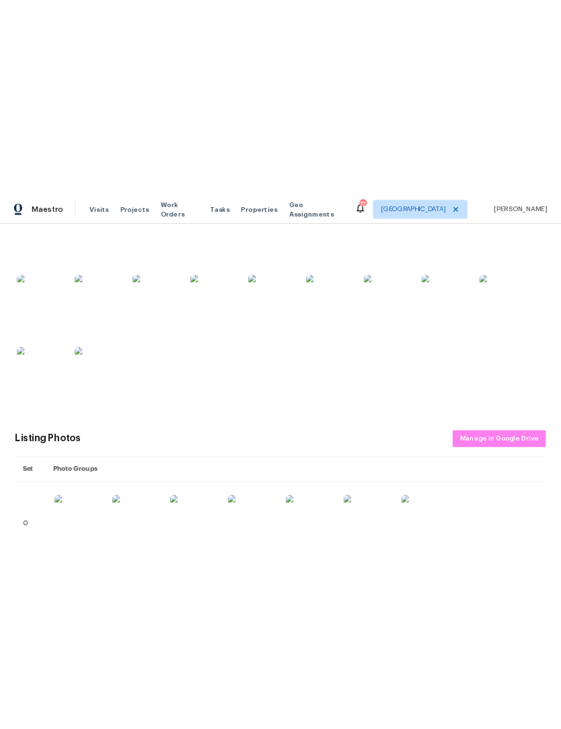
scroll to position [343, 0]
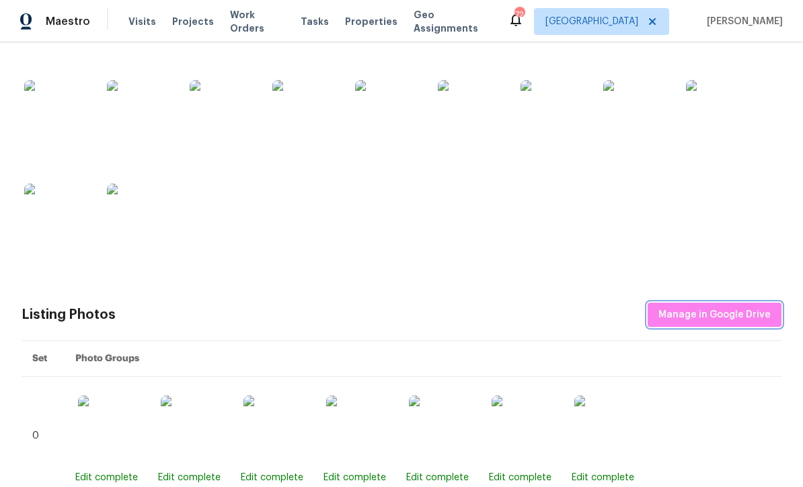
click at [560, 322] on button "Manage in Google Drive" at bounding box center [714, 315] width 134 height 25
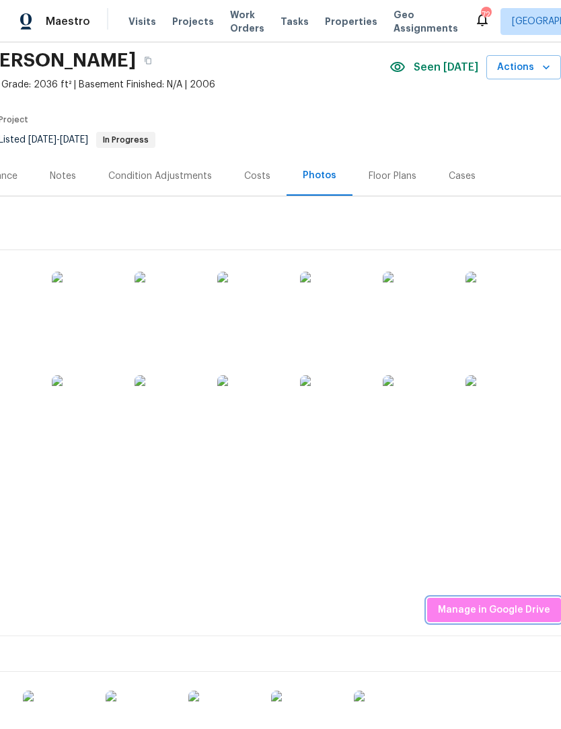
scroll to position [49, 199]
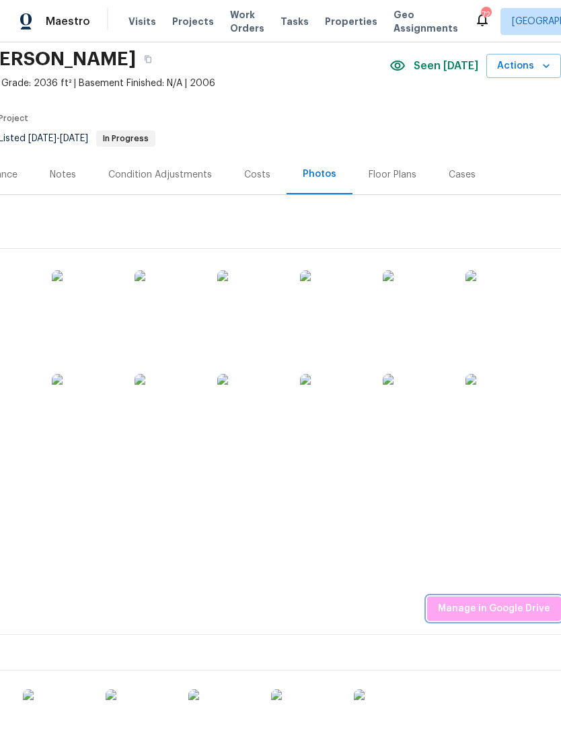
click at [509, 608] on span "Manage in Google Drive" at bounding box center [494, 608] width 112 height 17
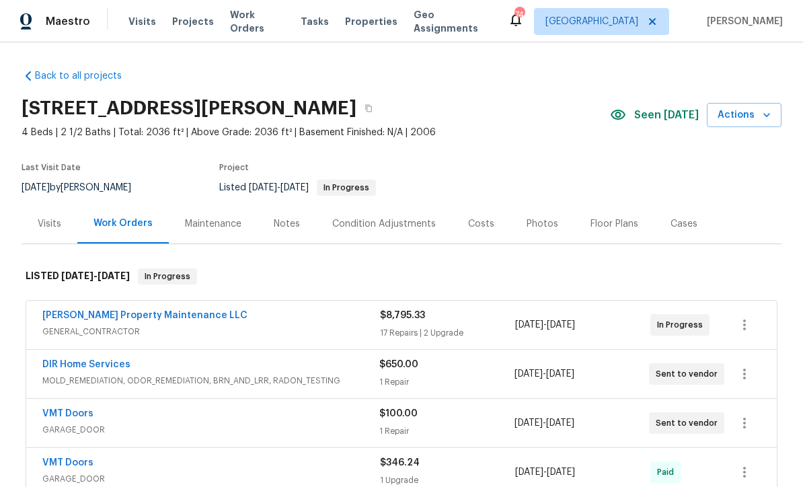
click at [788, 404] on div "Back to all projects [STREET_ADDRESS] 4 Beds | 2 1/2 Baths | Total: 2036 ft² | …" at bounding box center [401, 264] width 803 height 444
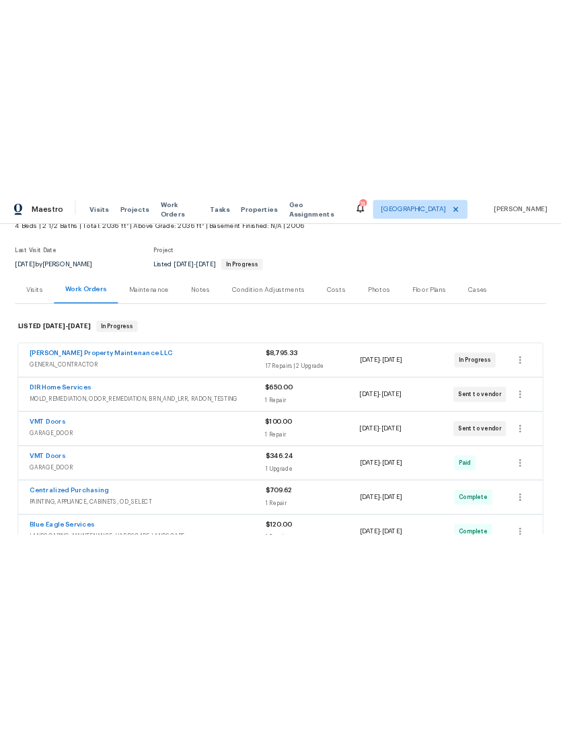
scroll to position [66, 0]
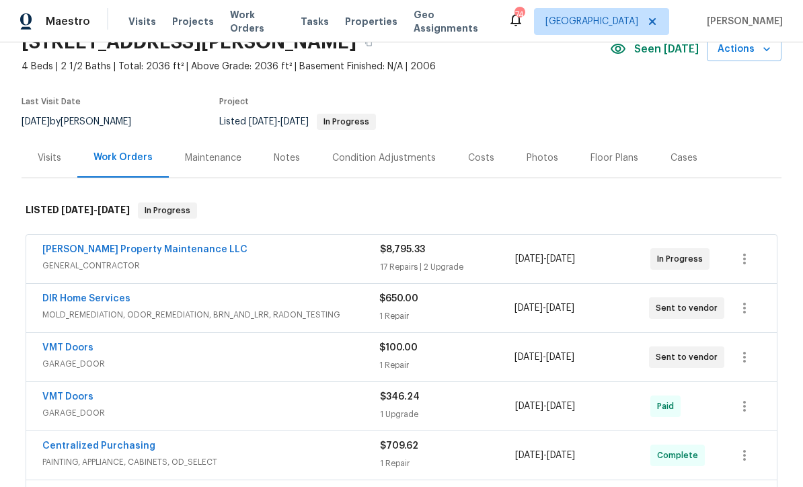
click at [543, 153] on div "Photos" at bounding box center [542, 157] width 32 height 13
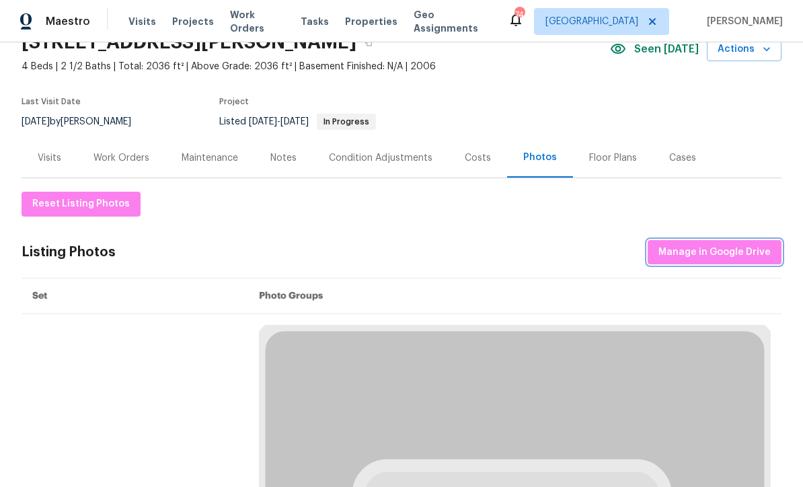
click at [735, 256] on span "Manage in Google Drive" at bounding box center [714, 252] width 112 height 17
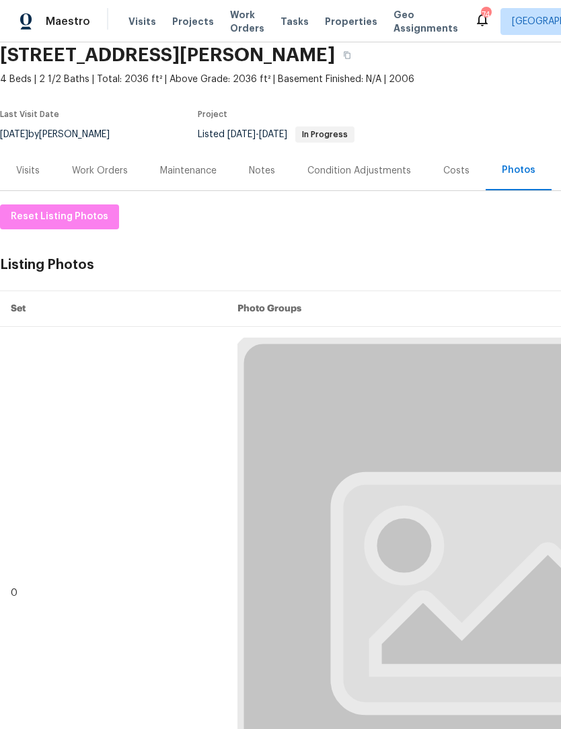
scroll to position [53, 0]
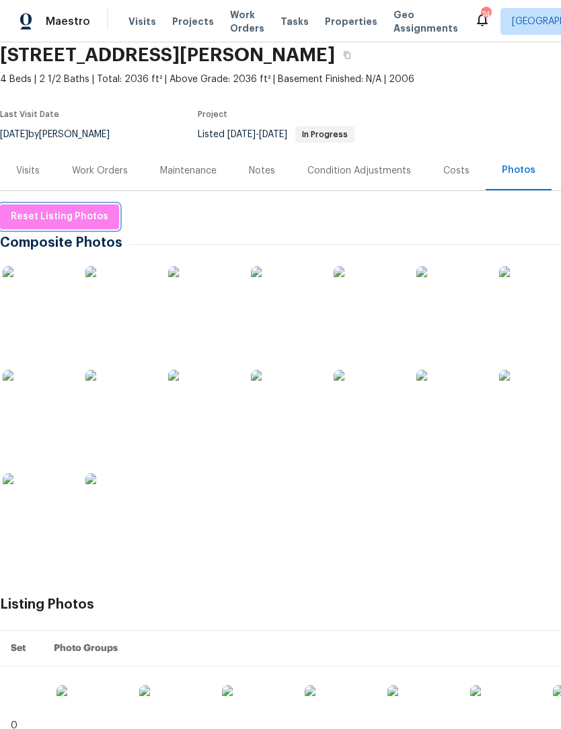
click at [69, 220] on span "Reset Listing Photos" at bounding box center [59, 216] width 97 height 17
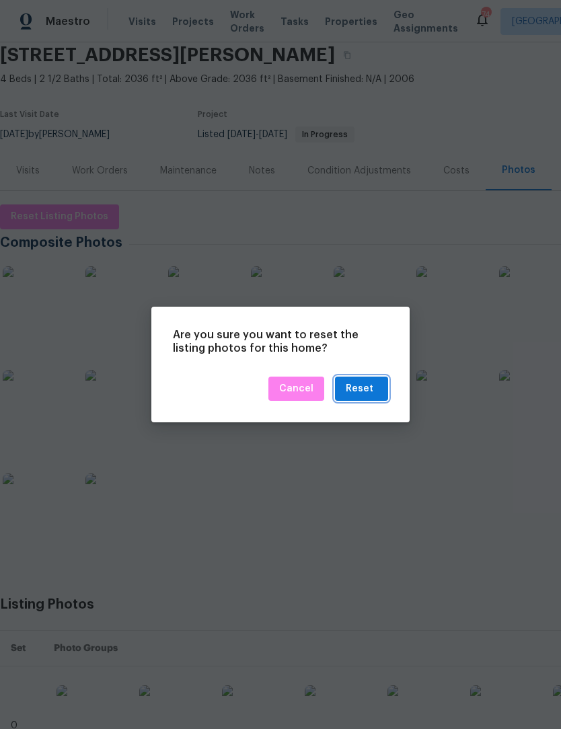
click at [370, 392] on div "Reset" at bounding box center [360, 388] width 28 height 17
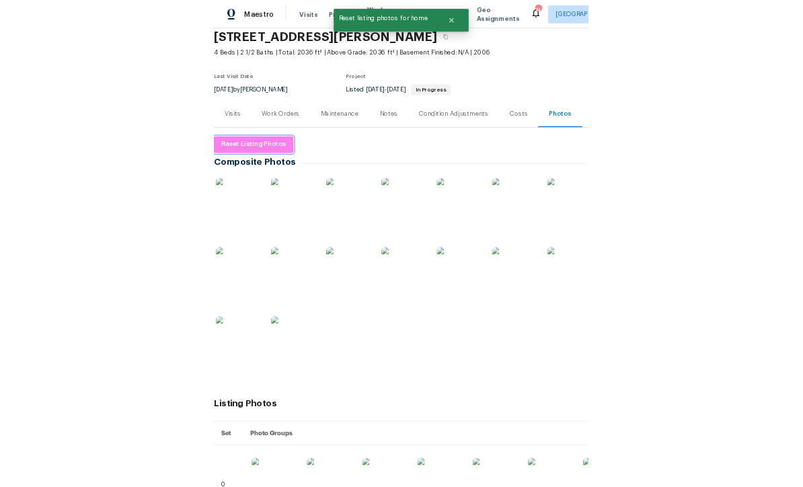
scroll to position [0, 0]
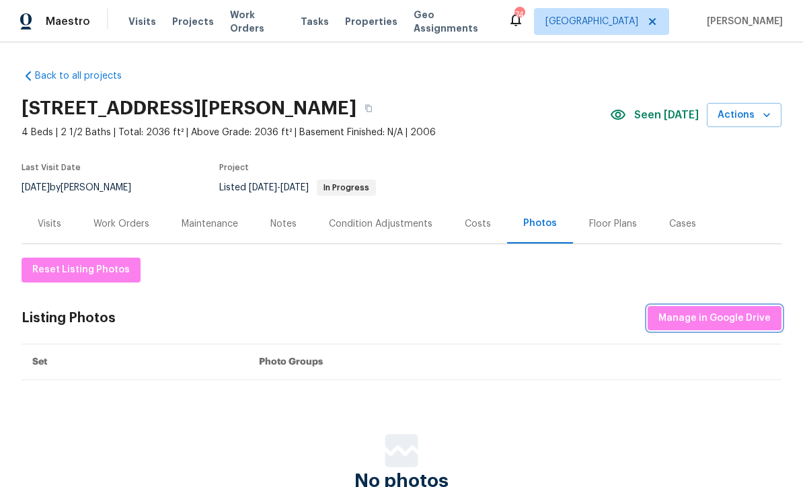
click at [735, 315] on span "Manage in Google Drive" at bounding box center [714, 318] width 112 height 17
